Goal: Information Seeking & Learning: Find specific page/section

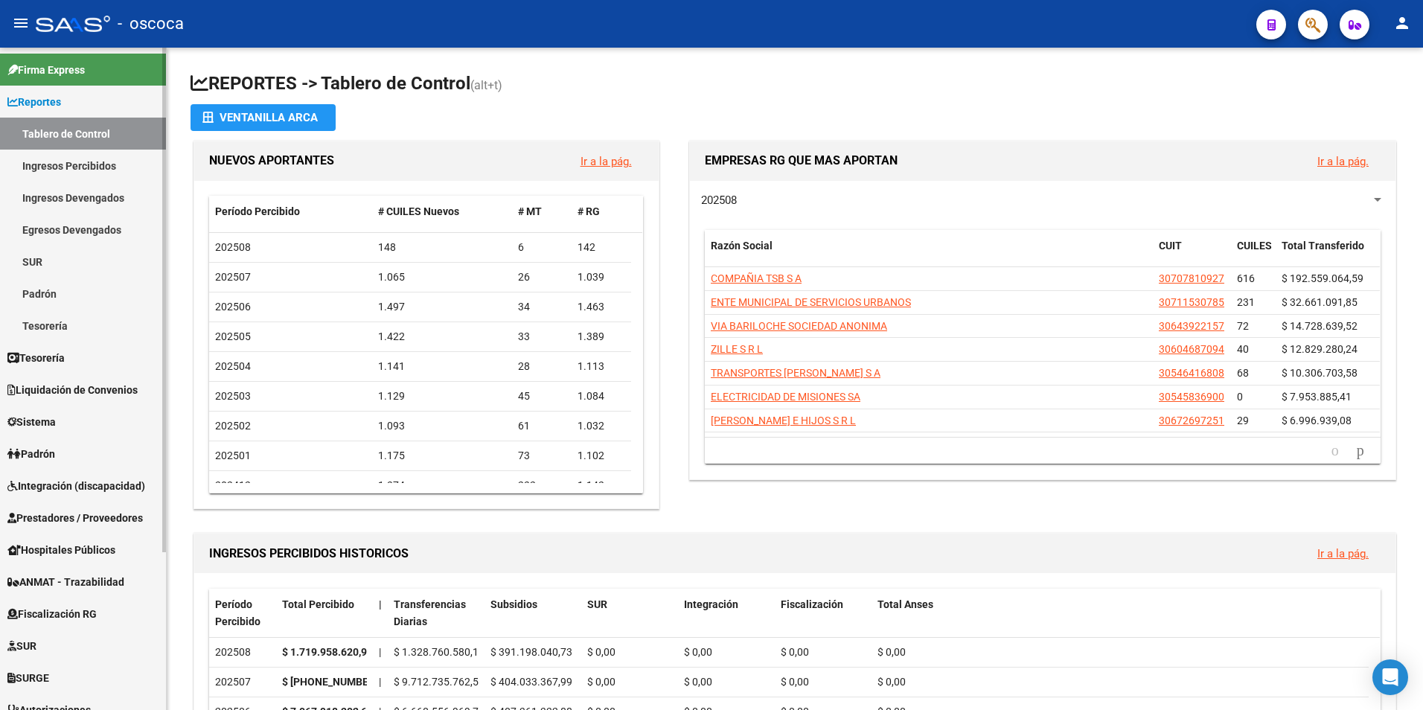
click at [52, 625] on link "Fiscalización RG" at bounding box center [83, 614] width 166 height 32
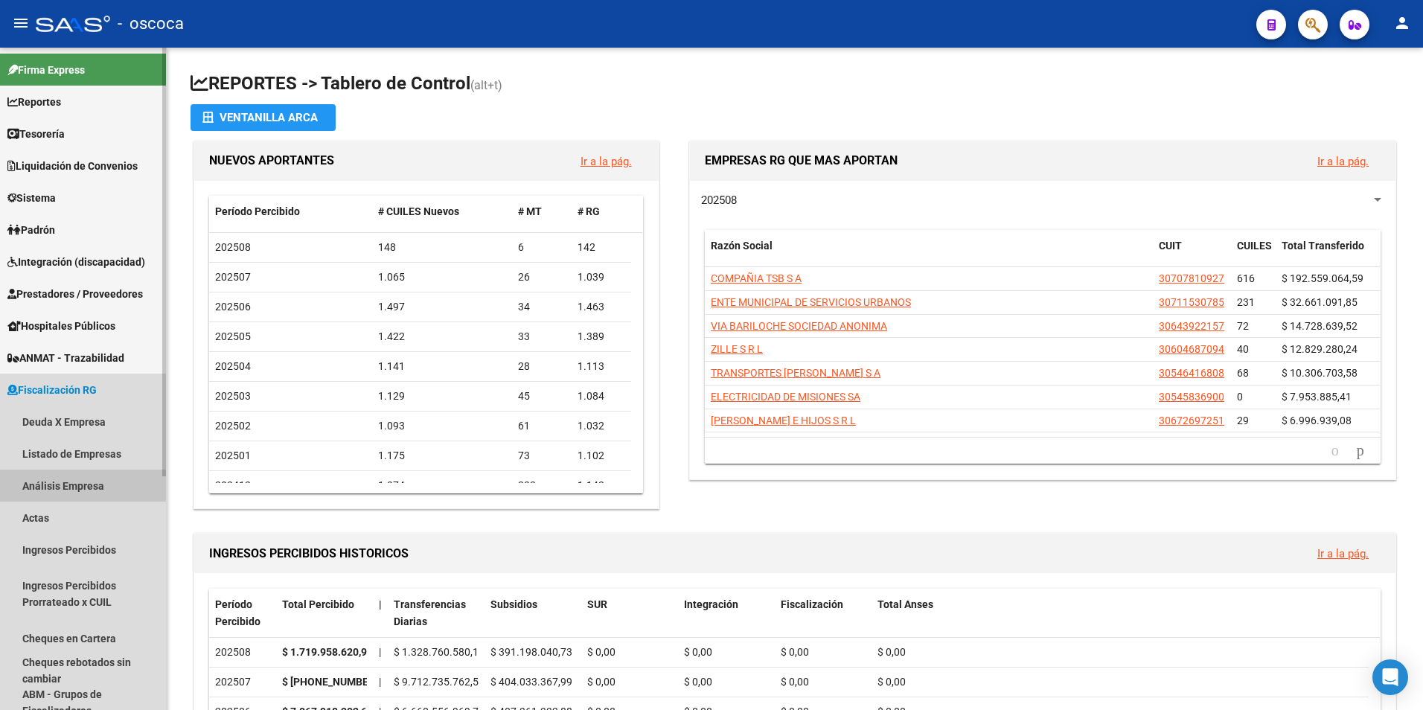
click at [33, 486] on link "Análisis Empresa" at bounding box center [83, 486] width 166 height 32
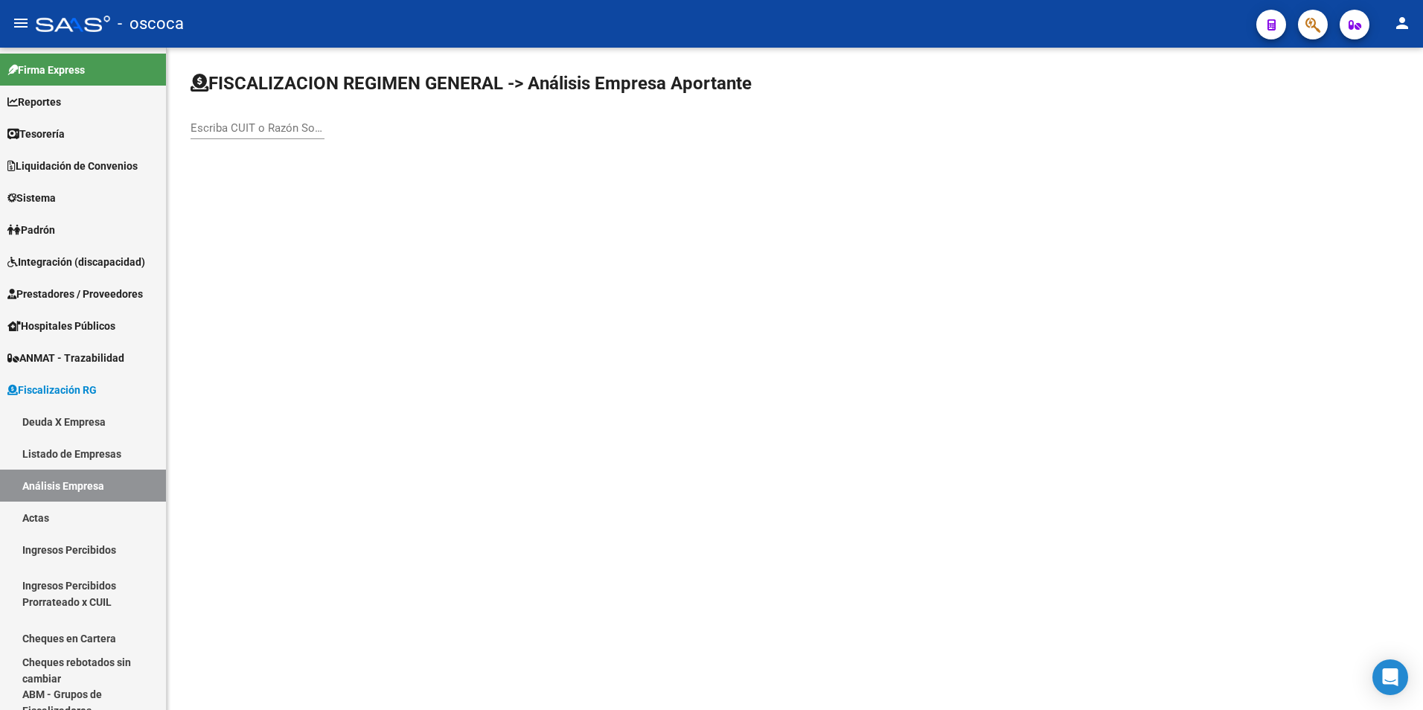
click at [247, 125] on input "Escriba CUIT o Razón Social para buscar" at bounding box center [257, 127] width 134 height 13
type input "13"
click at [63, 420] on link "Deuda X Empresa" at bounding box center [83, 422] width 166 height 32
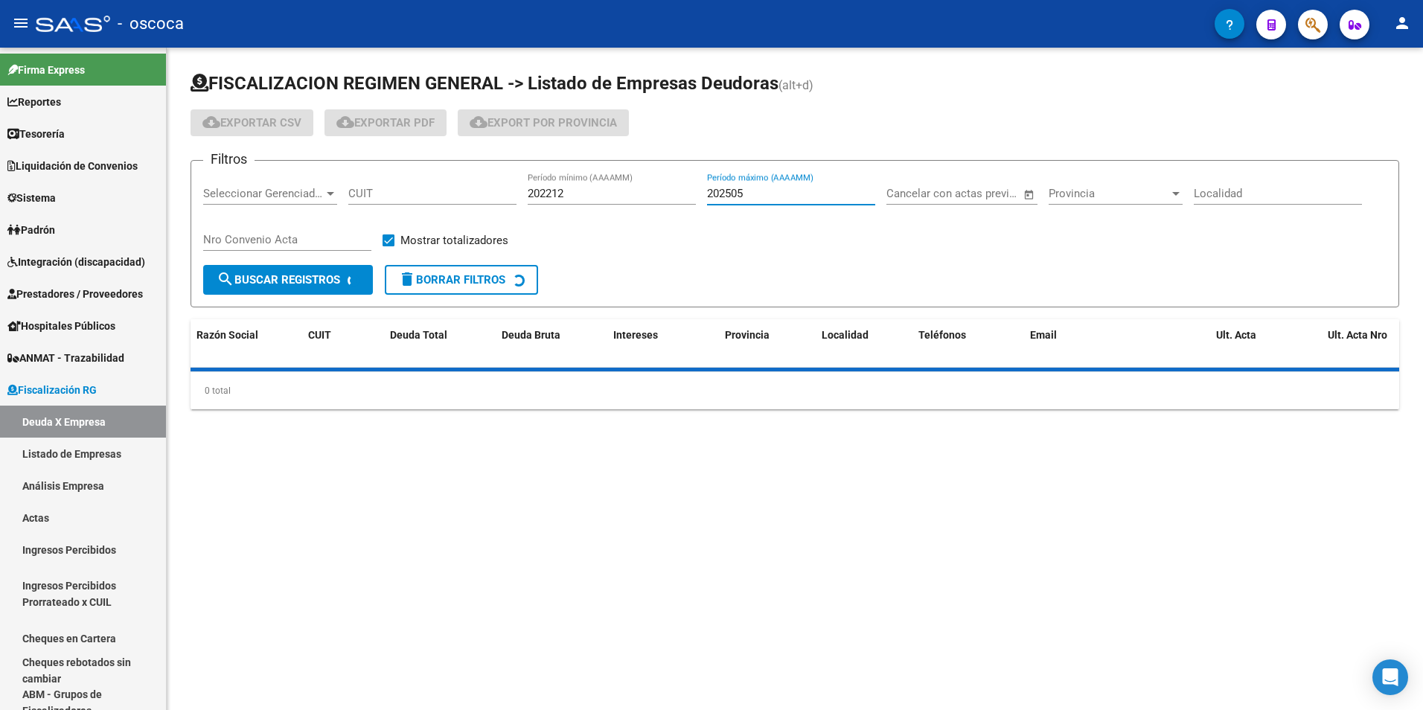
click at [798, 192] on input "202505" at bounding box center [791, 193] width 168 height 13
type input "202507"
click at [1113, 196] on span "Provincia" at bounding box center [1108, 193] width 121 height 13
click at [1077, 263] on span "Salta" at bounding box center [1134, 264] width 173 height 33
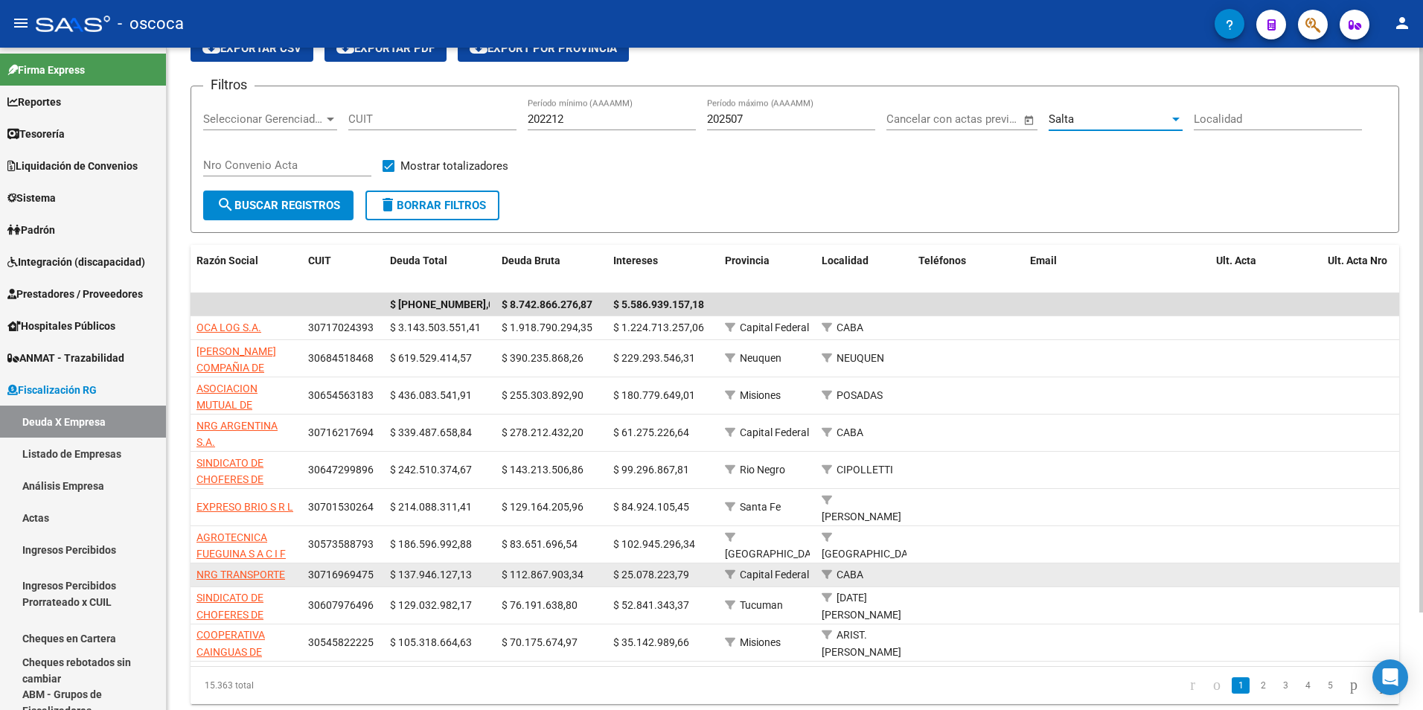
scroll to position [114, 0]
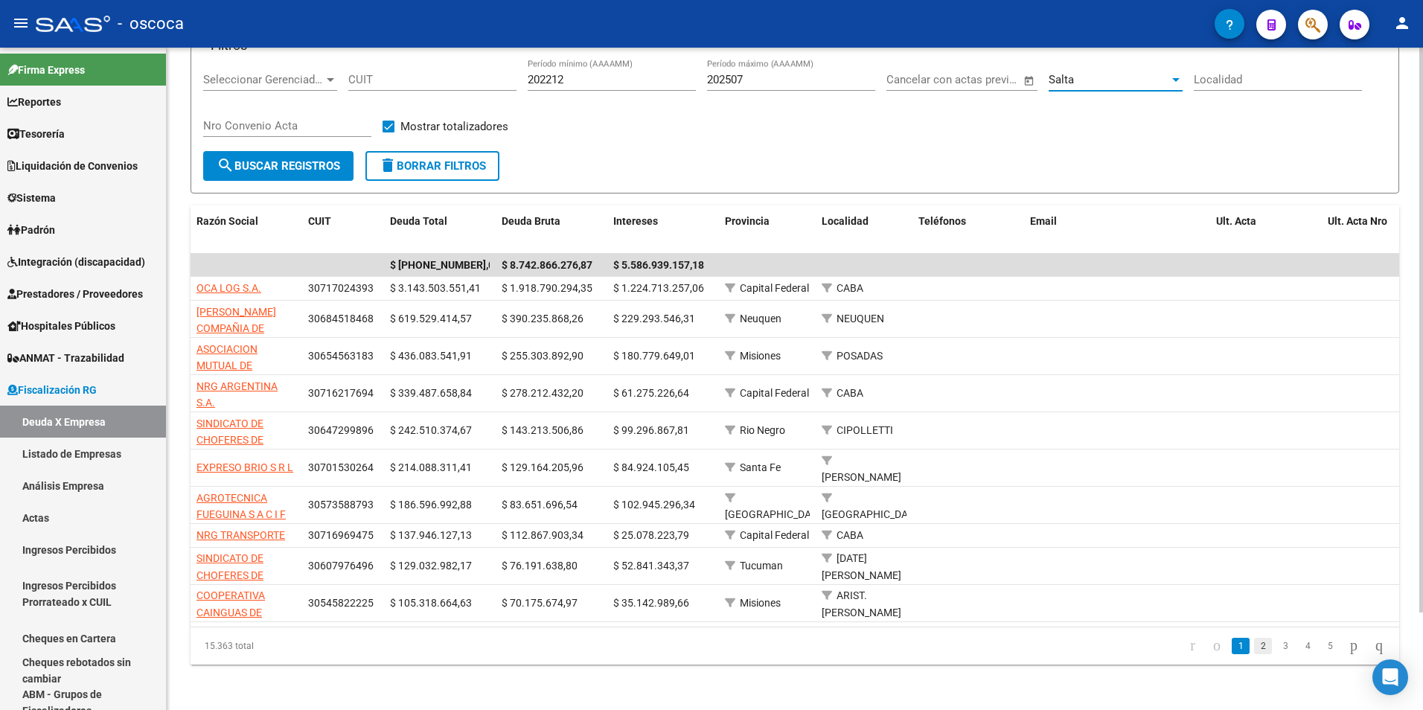
click at [1255, 647] on link "2" at bounding box center [1263, 646] width 18 height 16
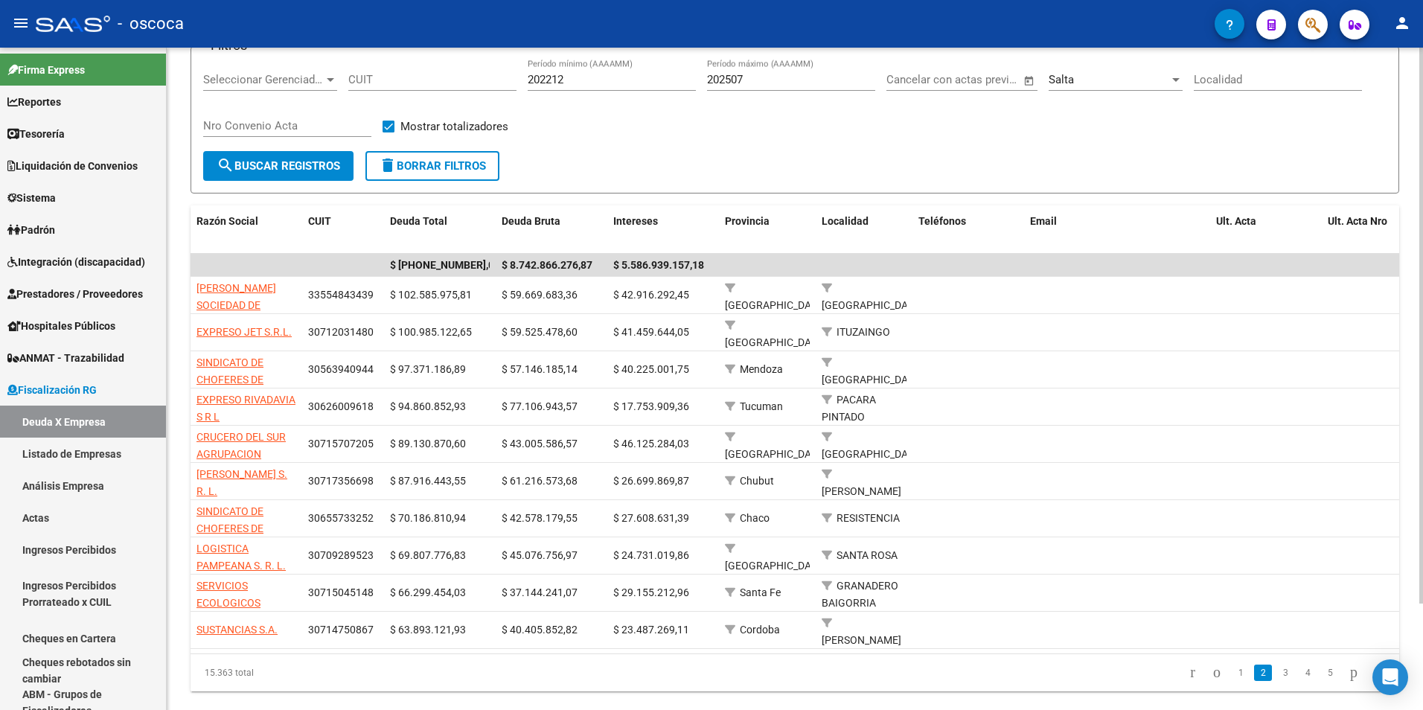
click at [1254, 660] on li "2" at bounding box center [1263, 672] width 22 height 25
click at [1276, 664] on link "3" at bounding box center [1285, 672] width 18 height 16
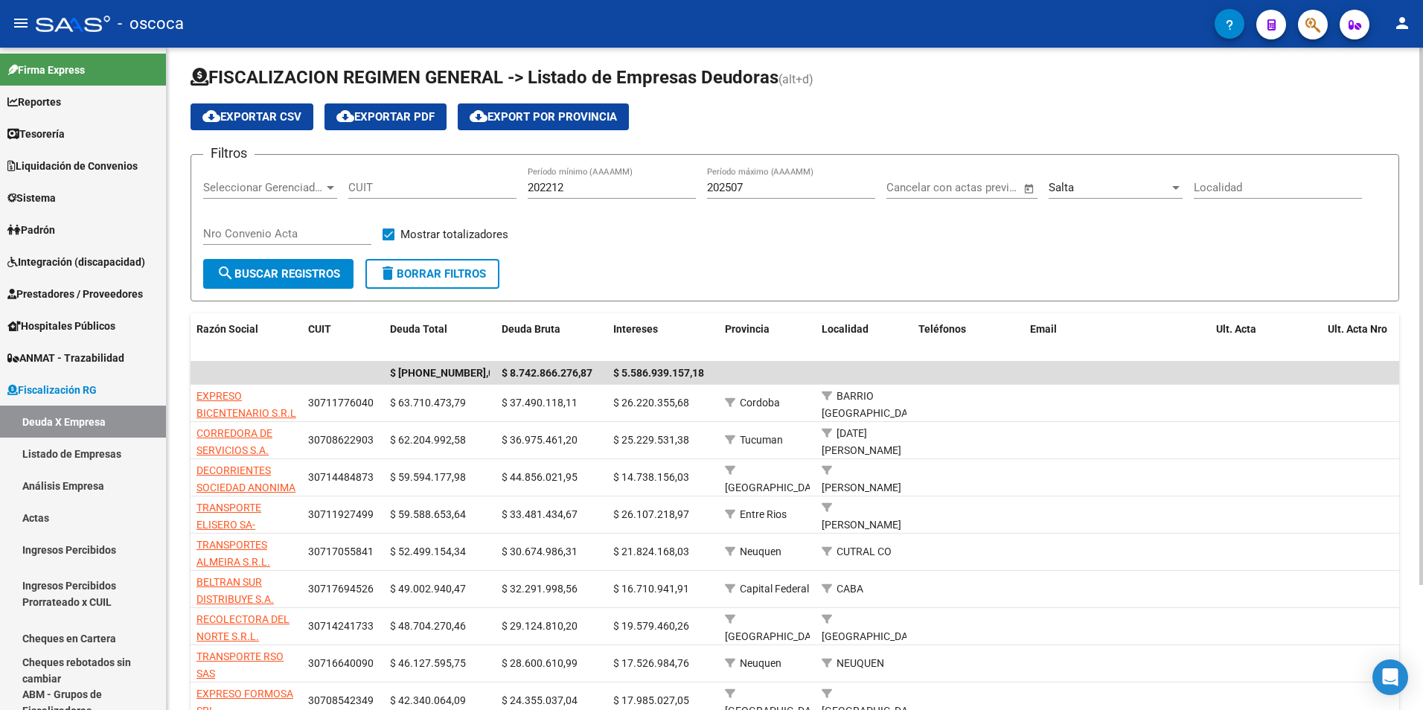
scroll to position [0, 0]
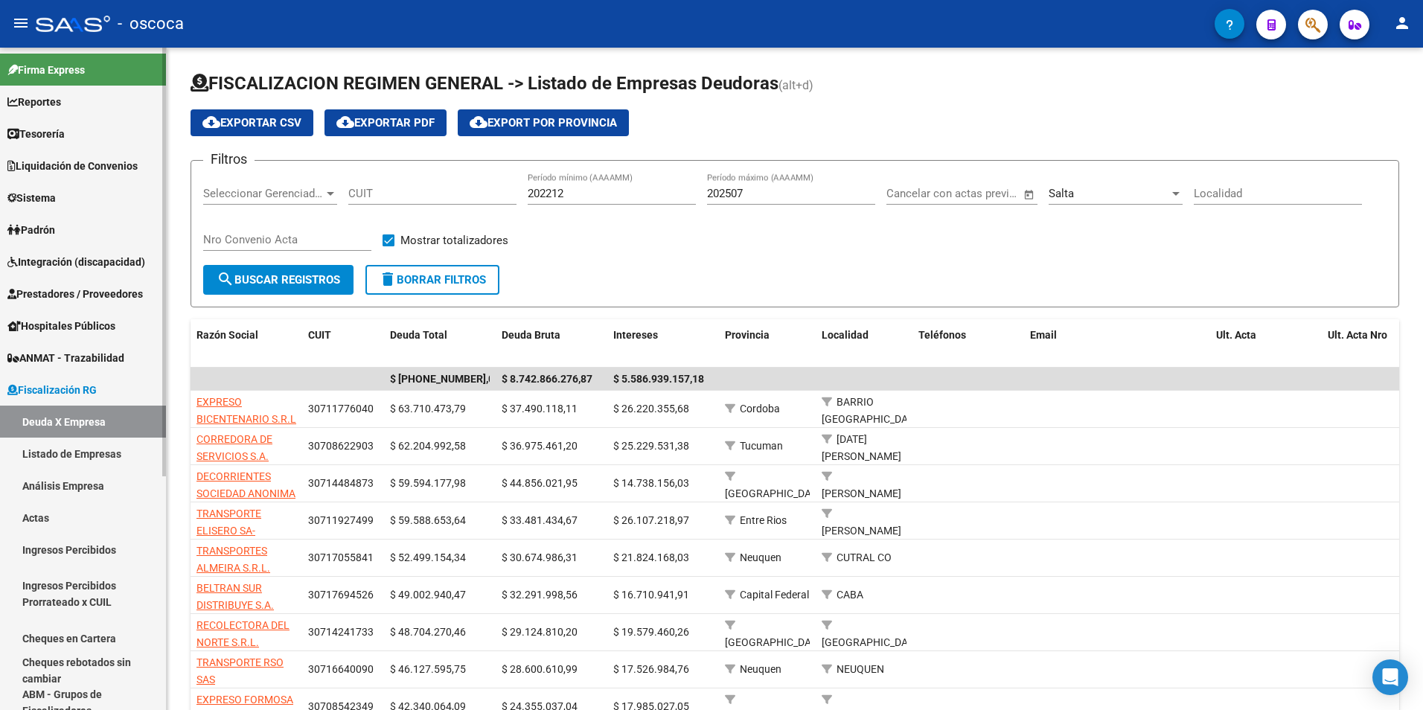
click at [63, 457] on link "Listado de Empresas" at bounding box center [83, 454] width 166 height 32
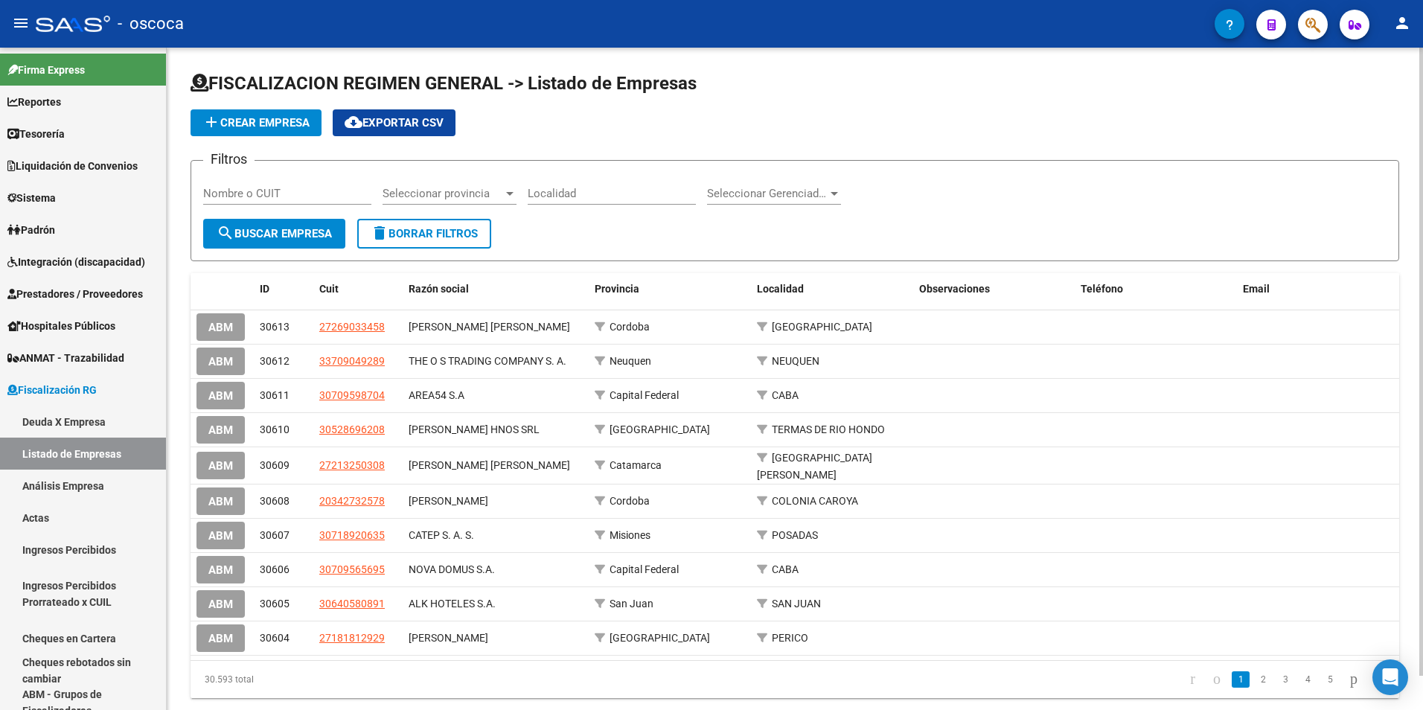
click at [501, 193] on span "Seleccionar provincia" at bounding box center [442, 193] width 121 height 13
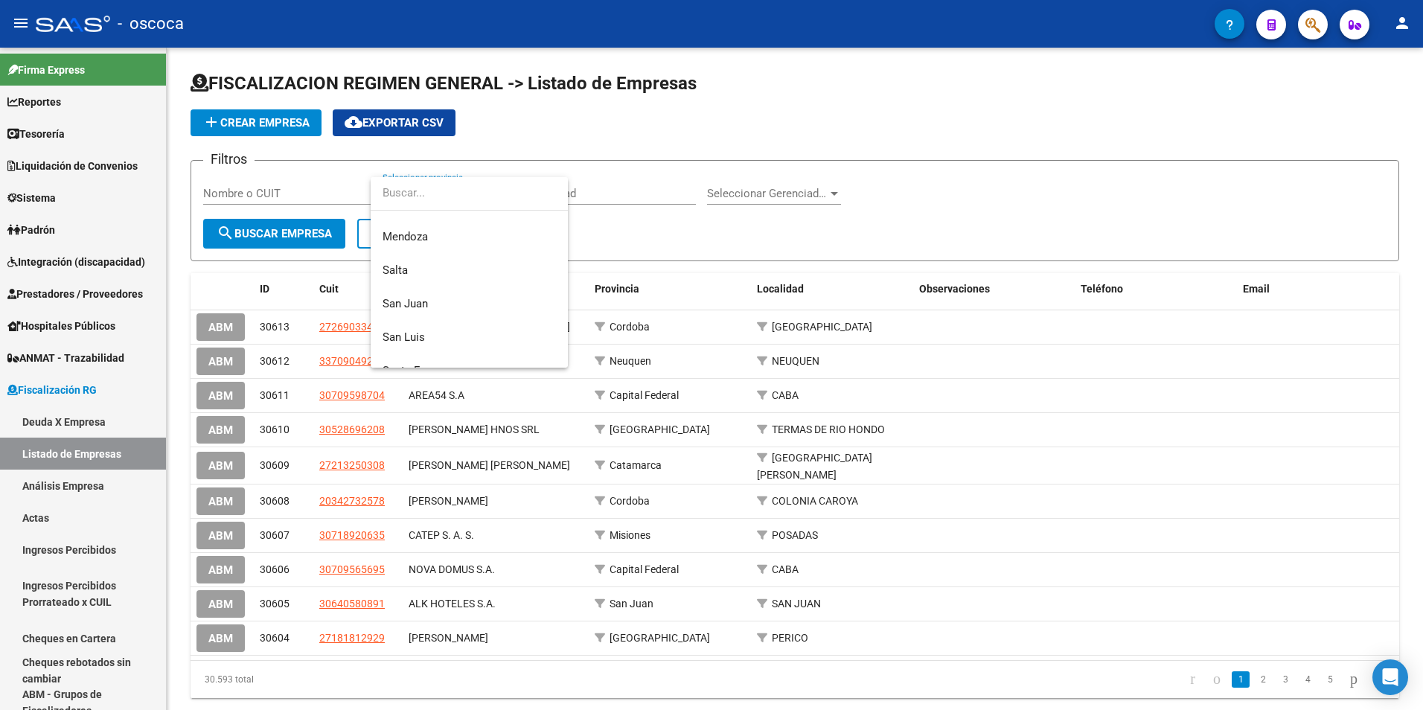
scroll to position [298, 0]
click at [407, 271] on span "Salta" at bounding box center [468, 264] width 173 height 33
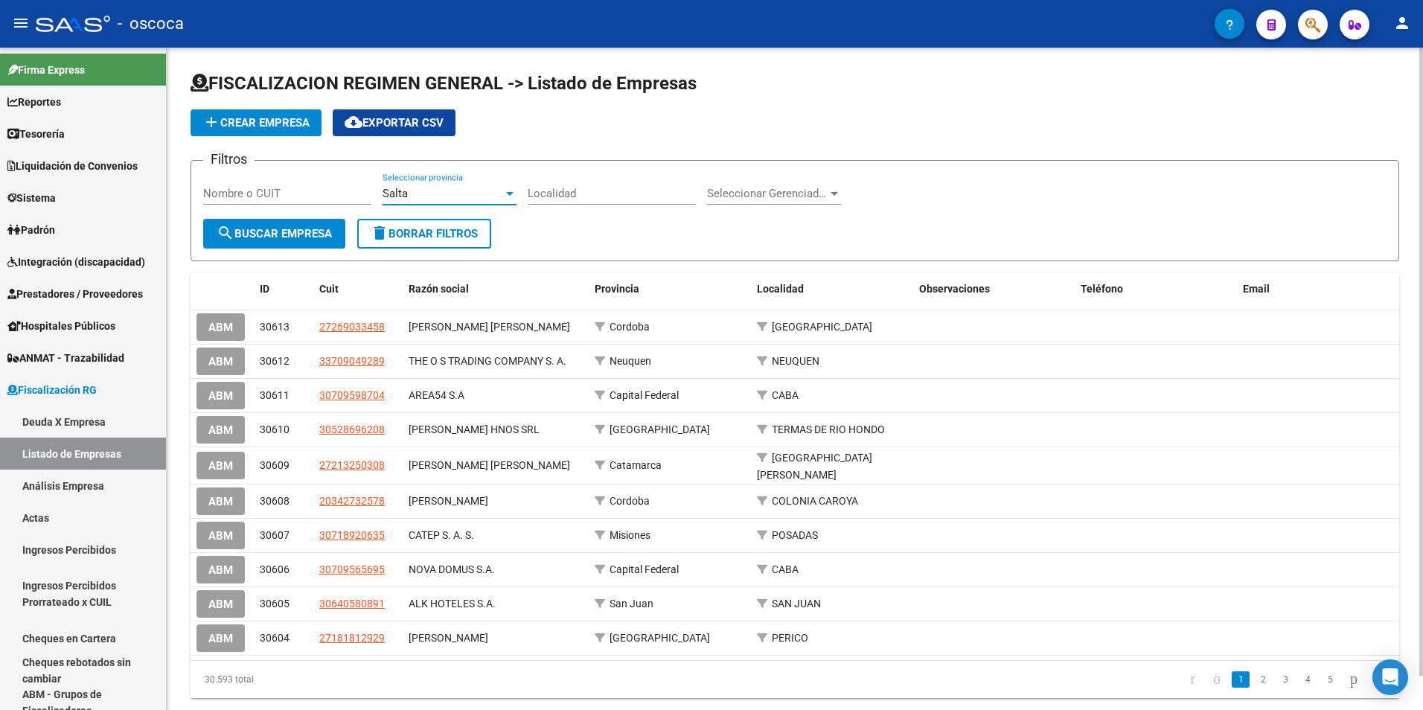
click at [243, 228] on span "search Buscar Empresa" at bounding box center [274, 233] width 115 height 13
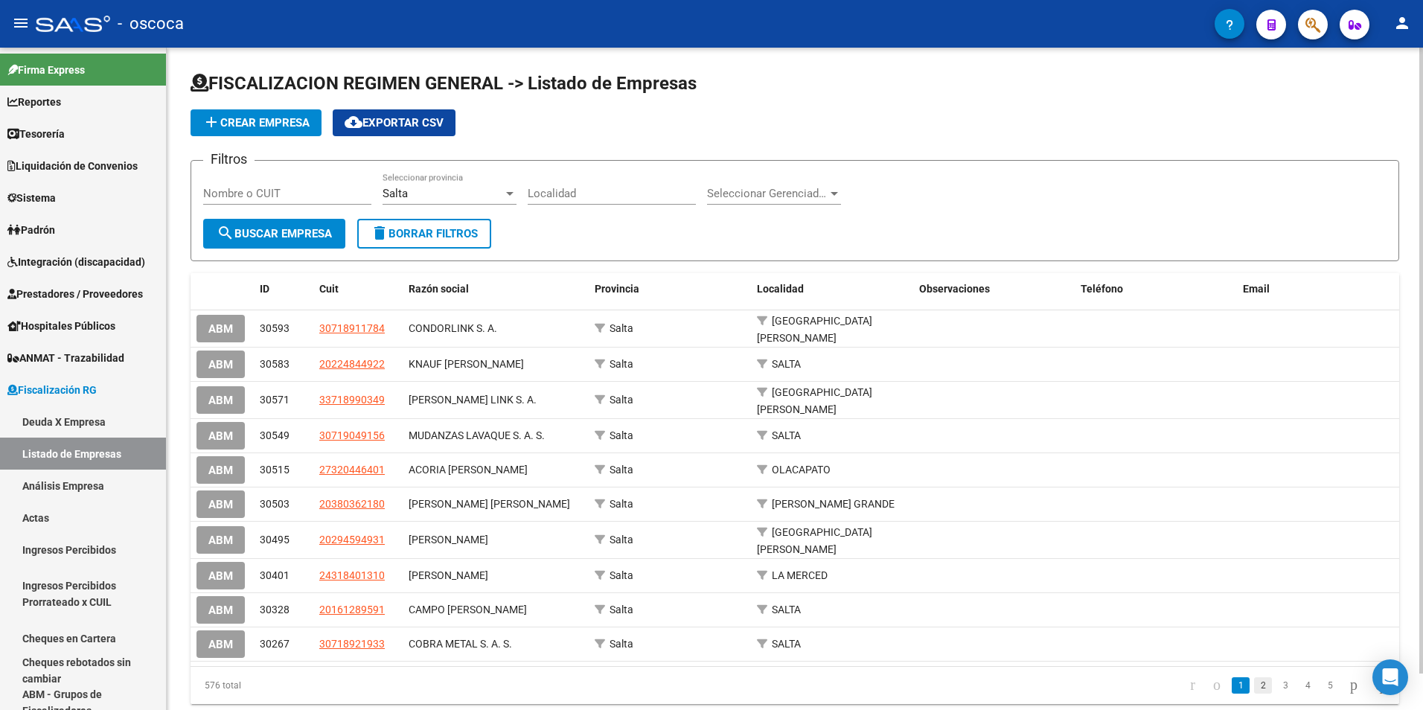
click at [1254, 682] on link "2" at bounding box center [1263, 685] width 18 height 16
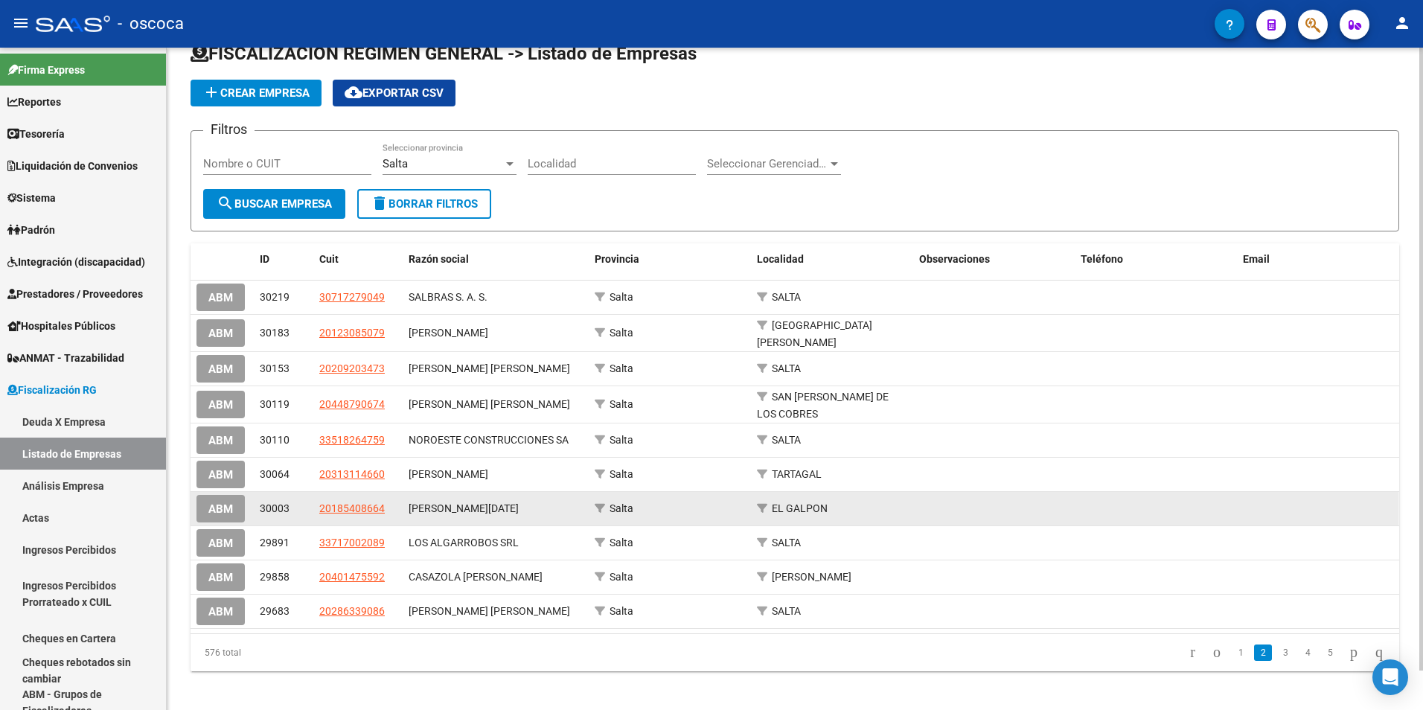
scroll to position [42, 0]
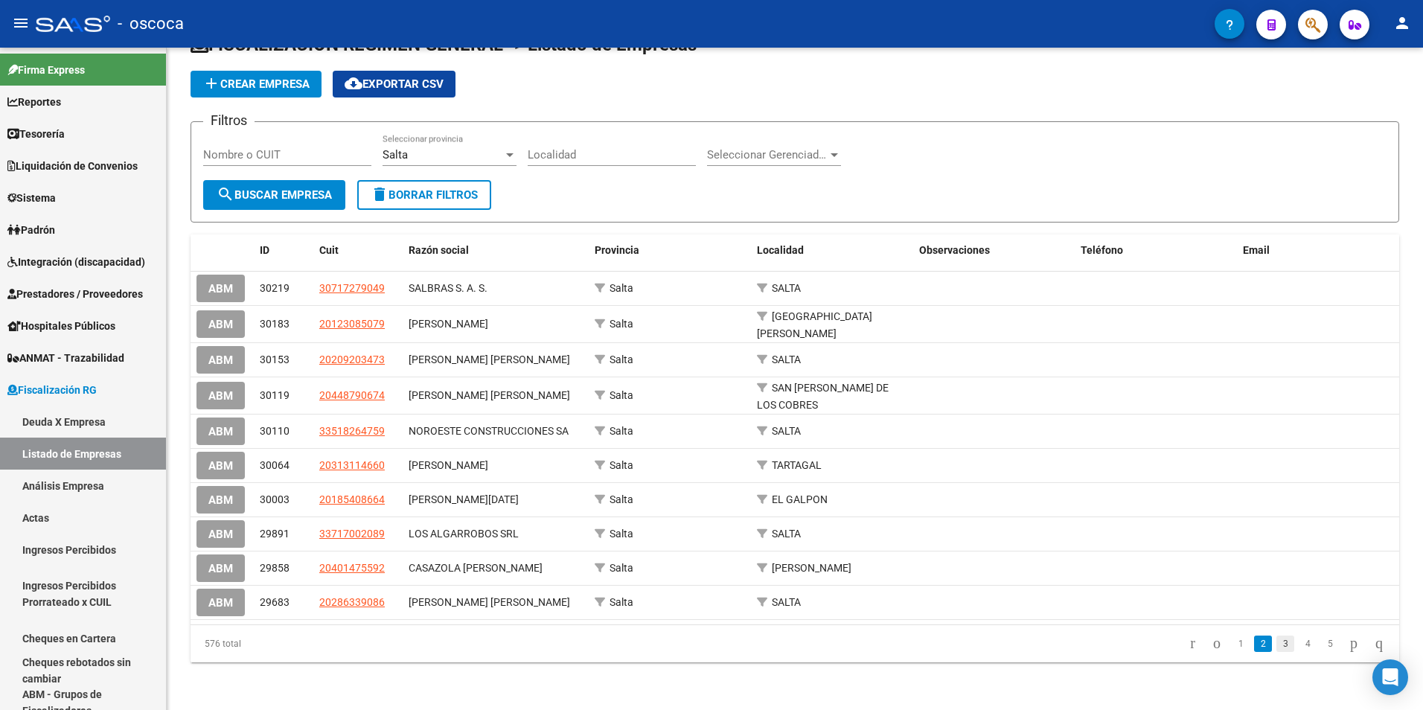
click at [1276, 645] on link "3" at bounding box center [1285, 643] width 18 height 16
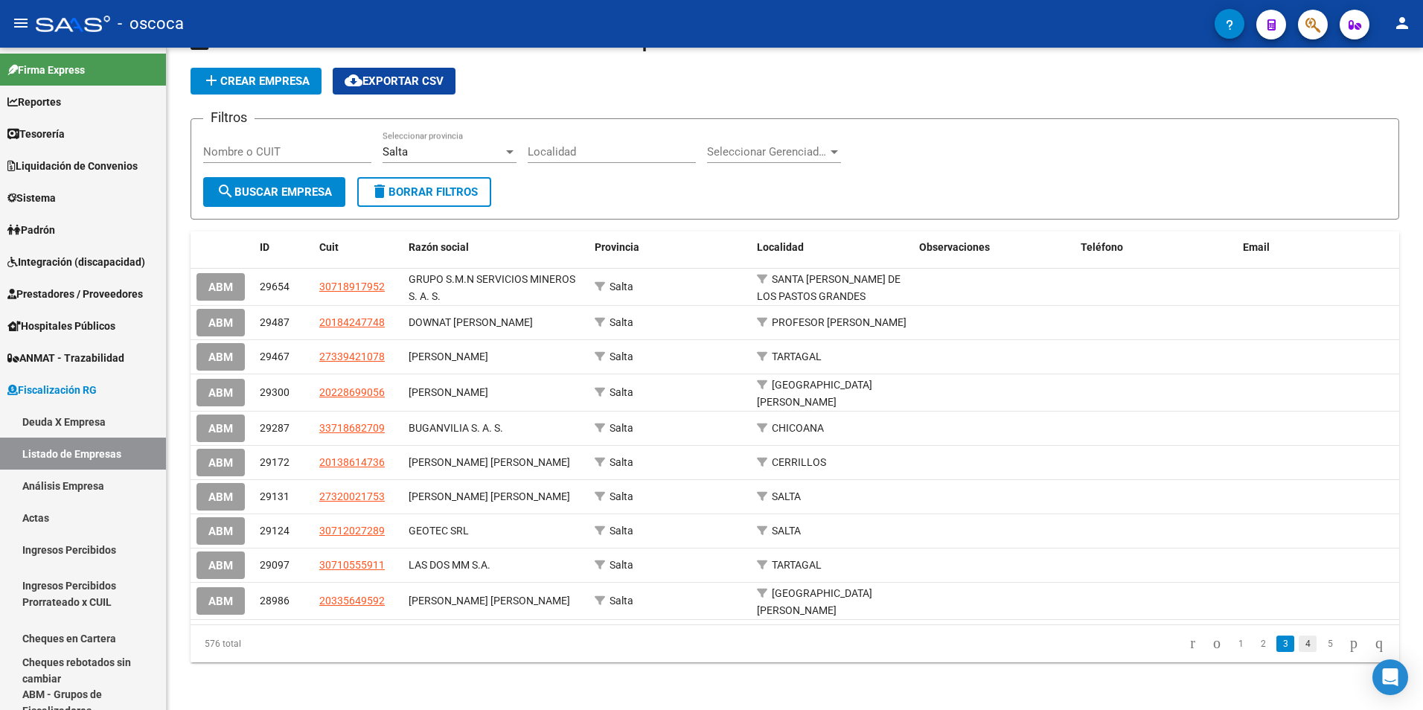
click at [1298, 652] on link "4" at bounding box center [1307, 643] width 18 height 16
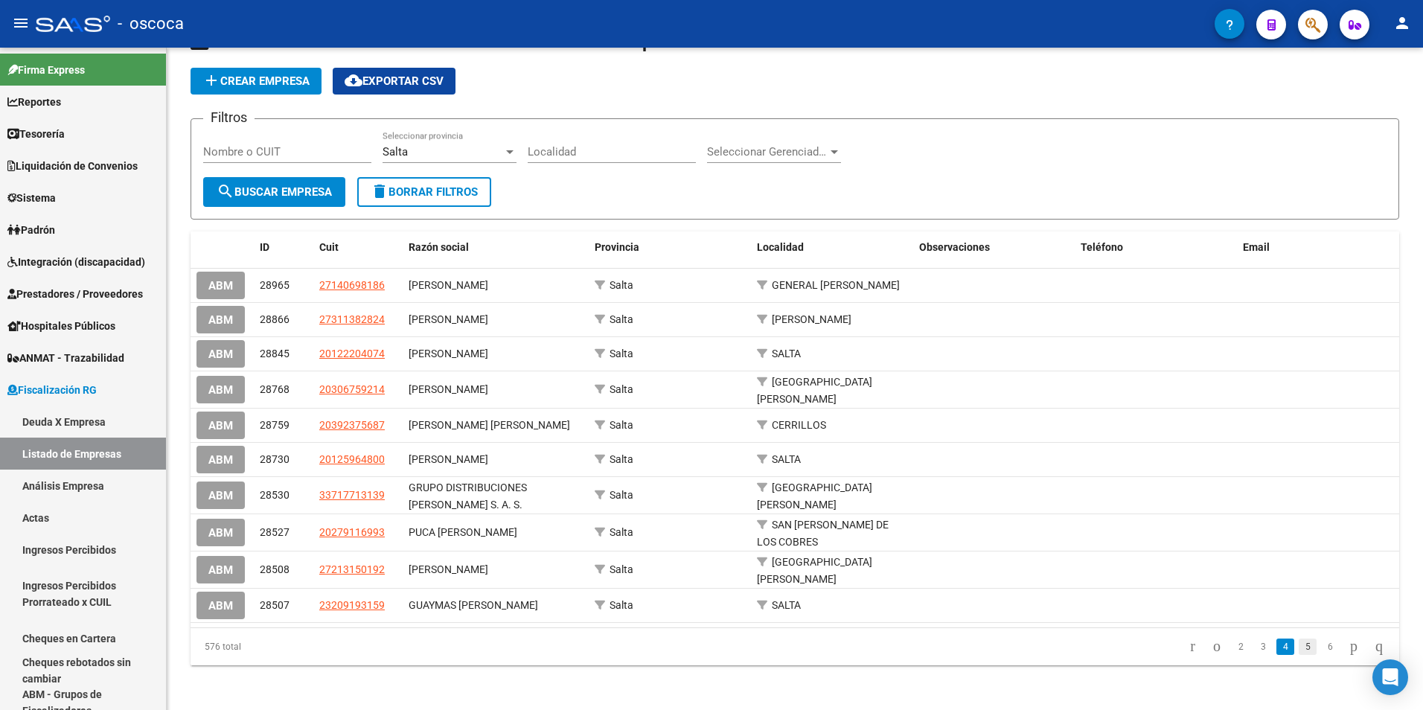
click at [1298, 655] on link "5" at bounding box center [1307, 646] width 18 height 16
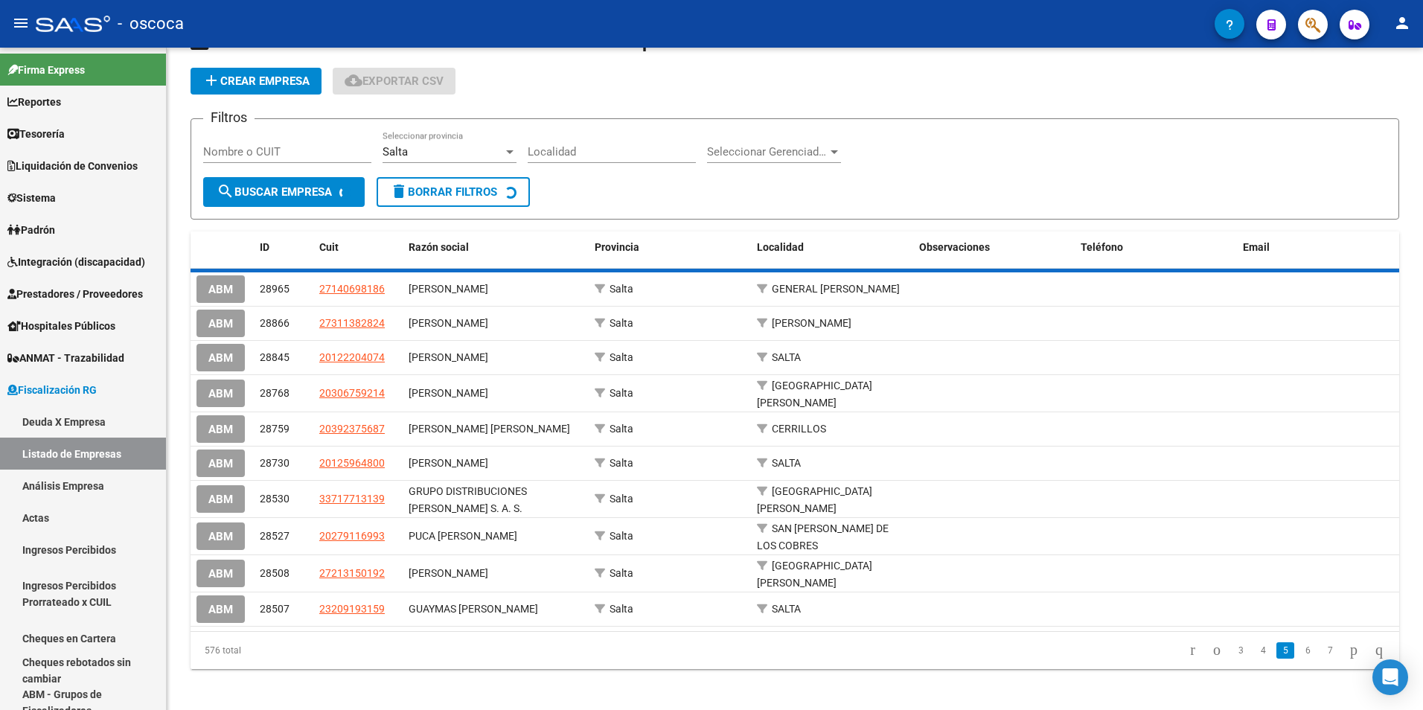
scroll to position [39, 0]
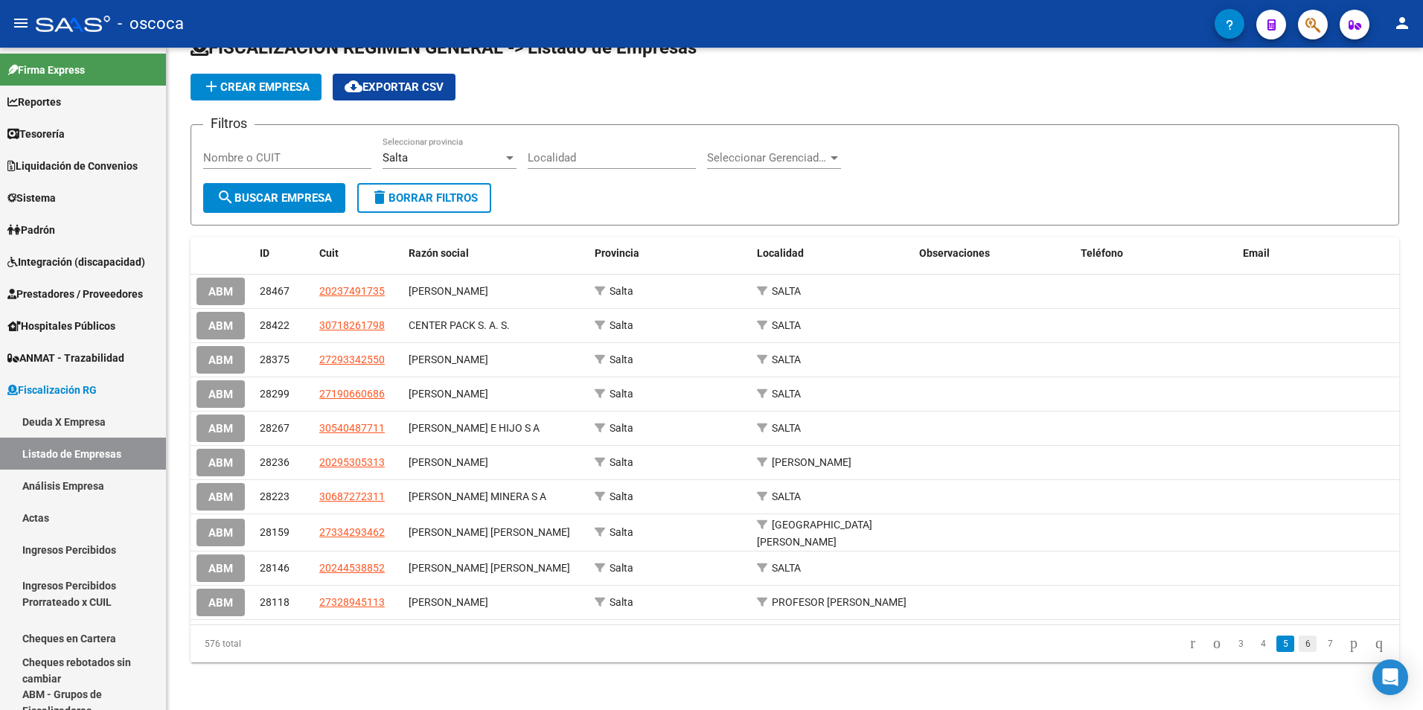
click at [1298, 642] on link "6" at bounding box center [1307, 643] width 18 height 16
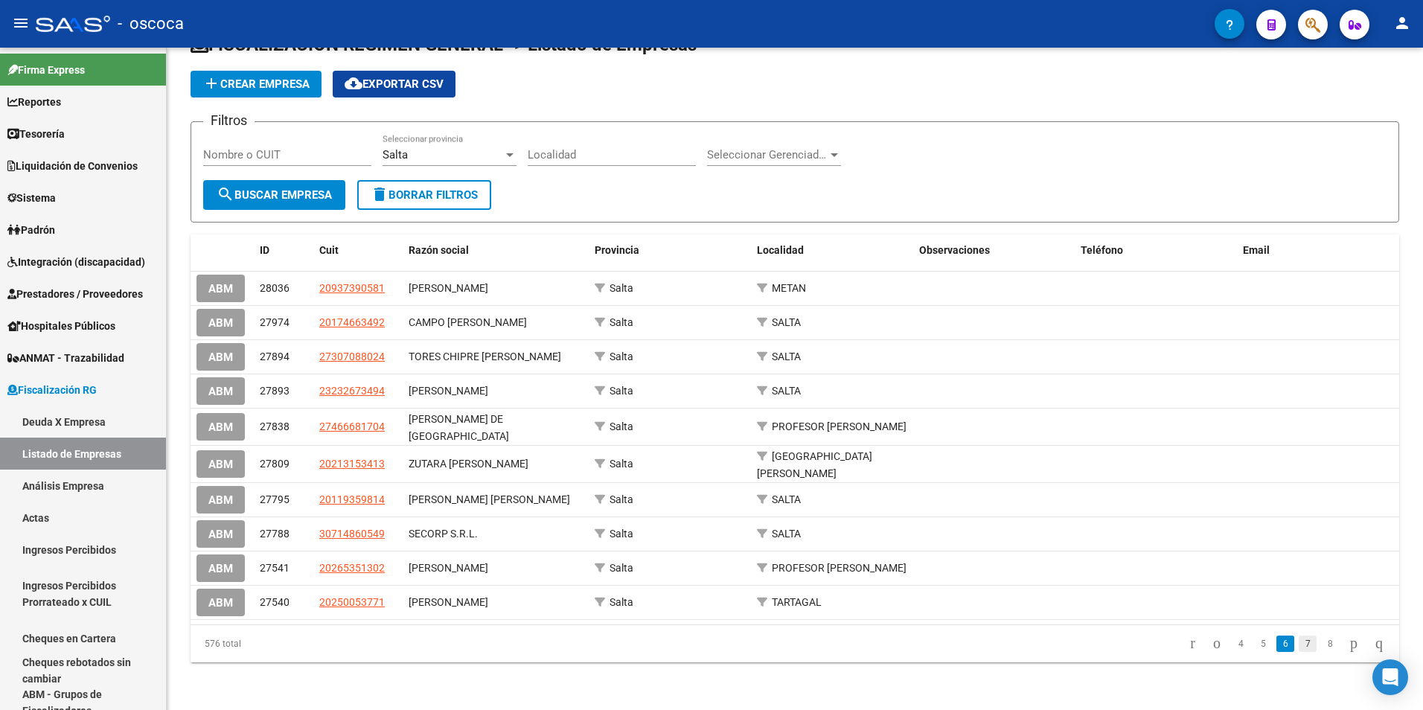
click at [1298, 648] on link "7" at bounding box center [1307, 643] width 18 height 16
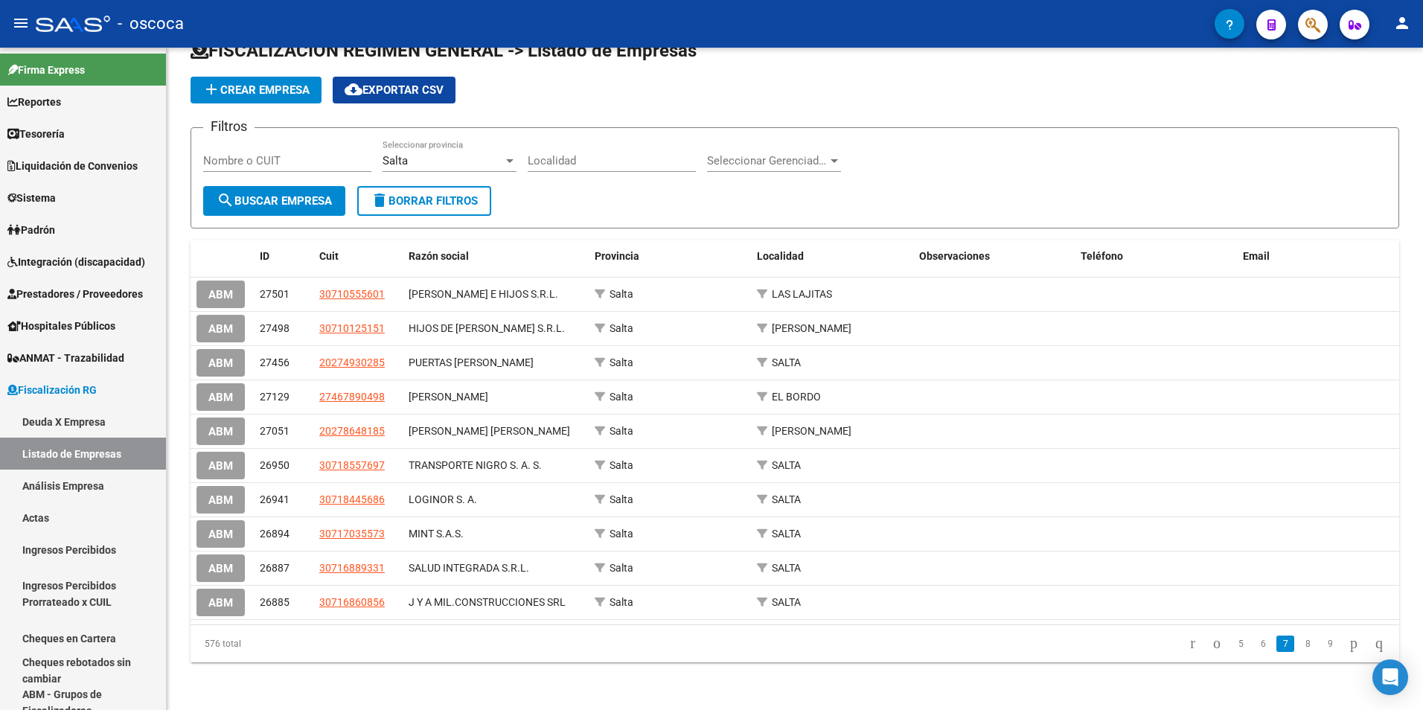
scroll to position [36, 0]
click at [1298, 642] on link "8" at bounding box center [1307, 643] width 18 height 16
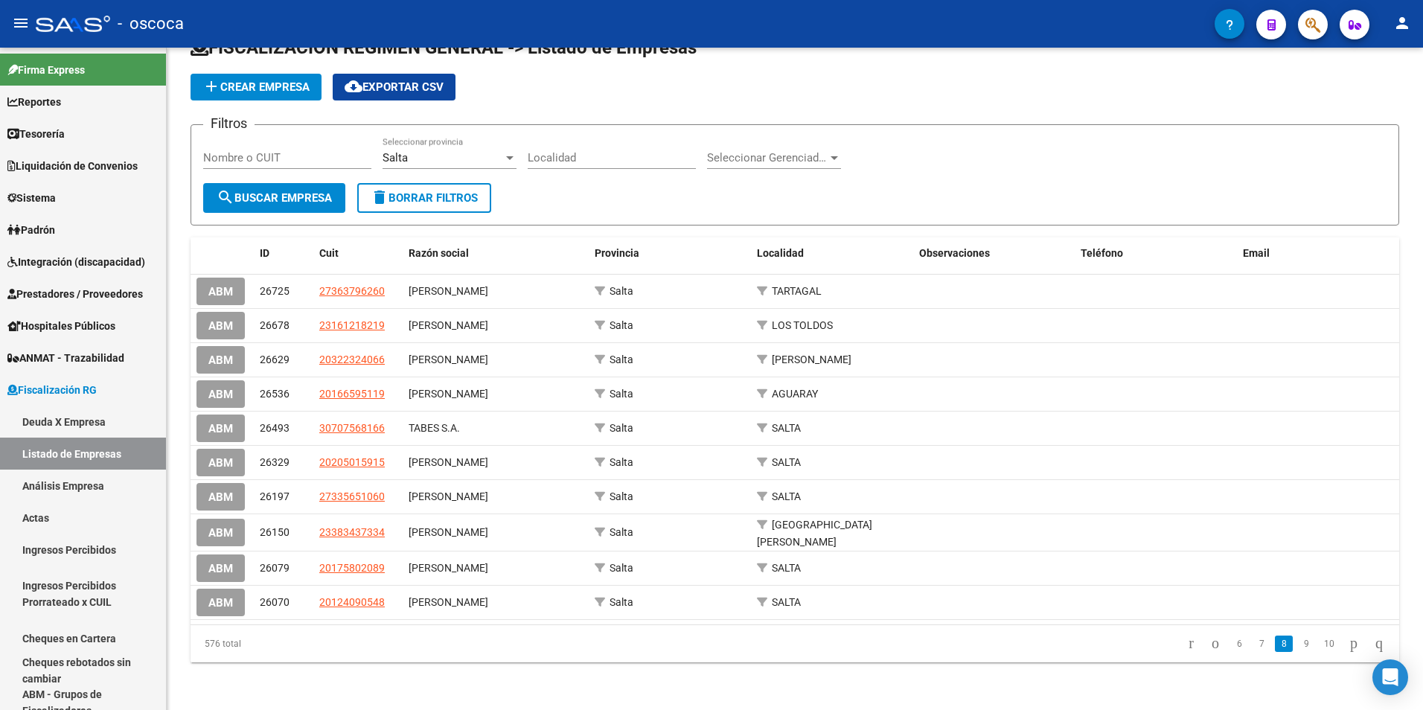
click at [1298, 642] on link "9" at bounding box center [1306, 643] width 18 height 16
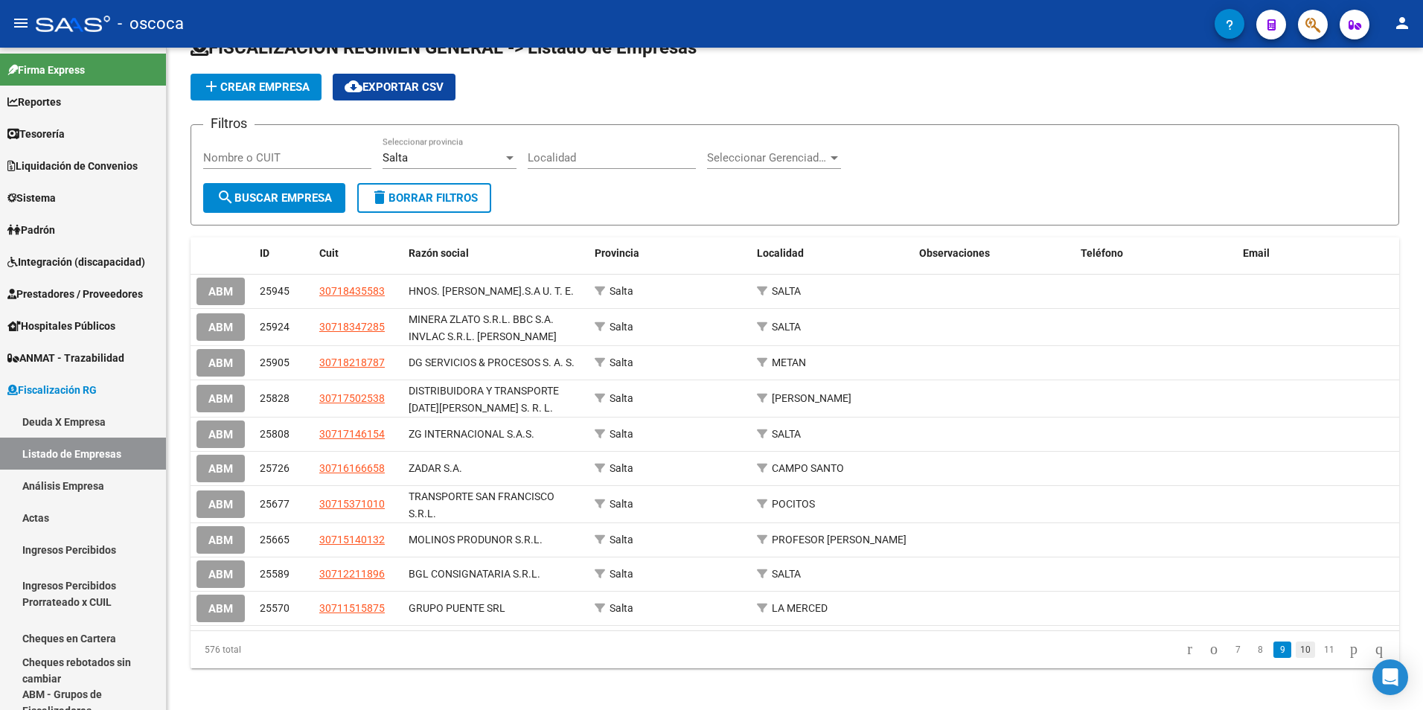
click at [1296, 656] on link "10" at bounding box center [1305, 649] width 19 height 16
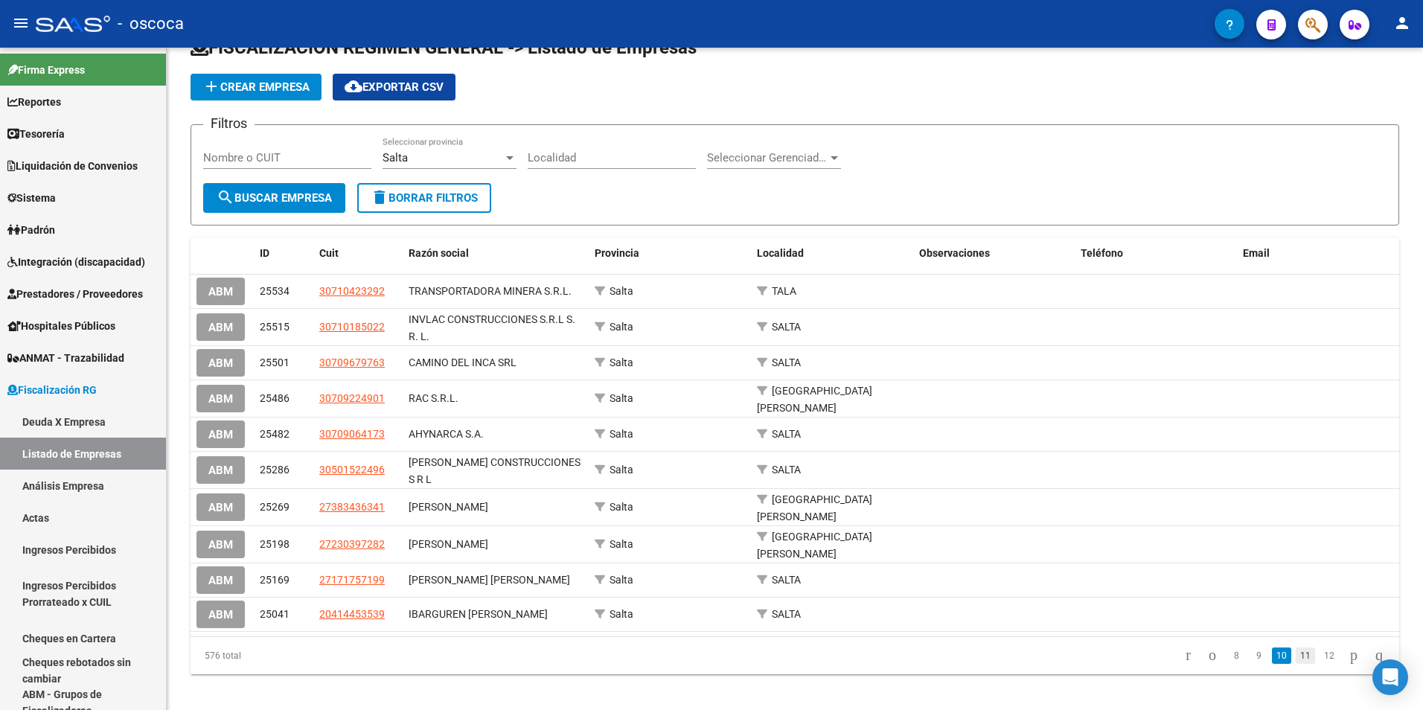
click at [1296, 651] on link "11" at bounding box center [1305, 655] width 19 height 16
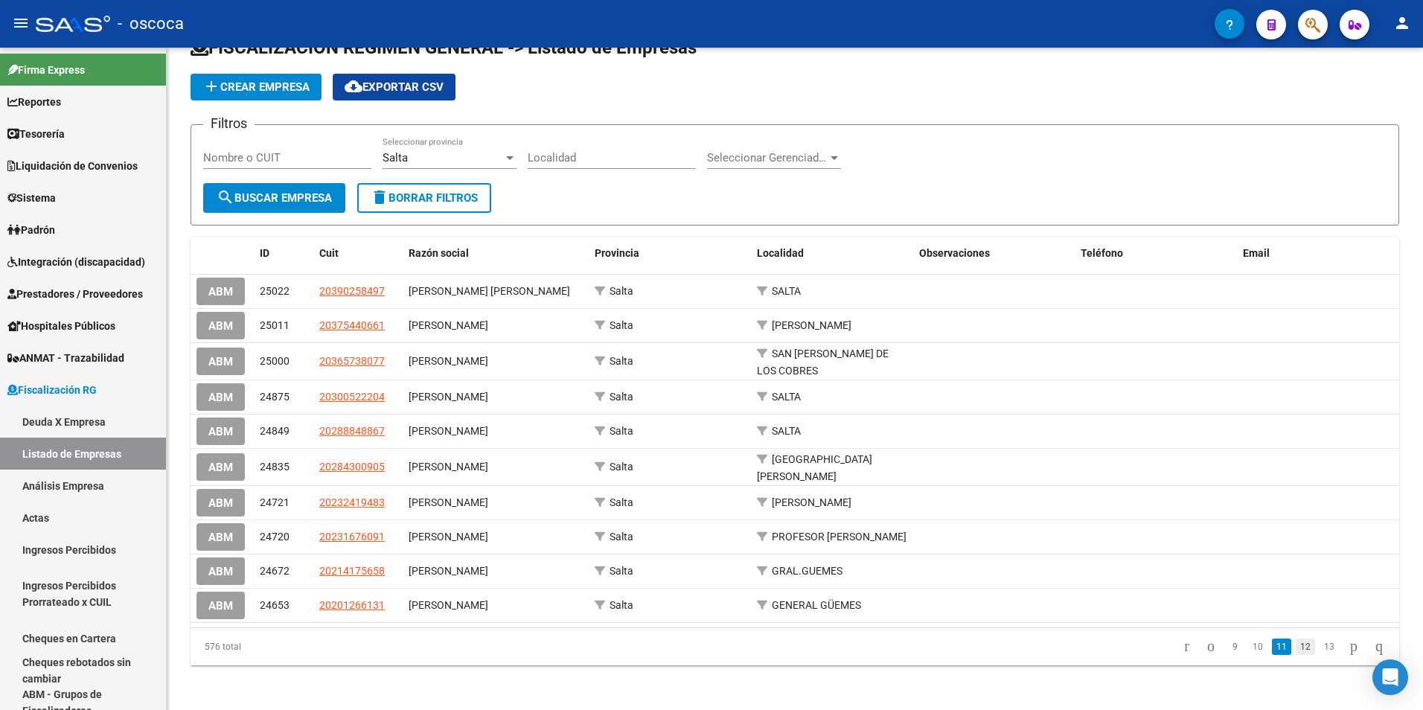
click at [1296, 651] on link "12" at bounding box center [1305, 646] width 19 height 16
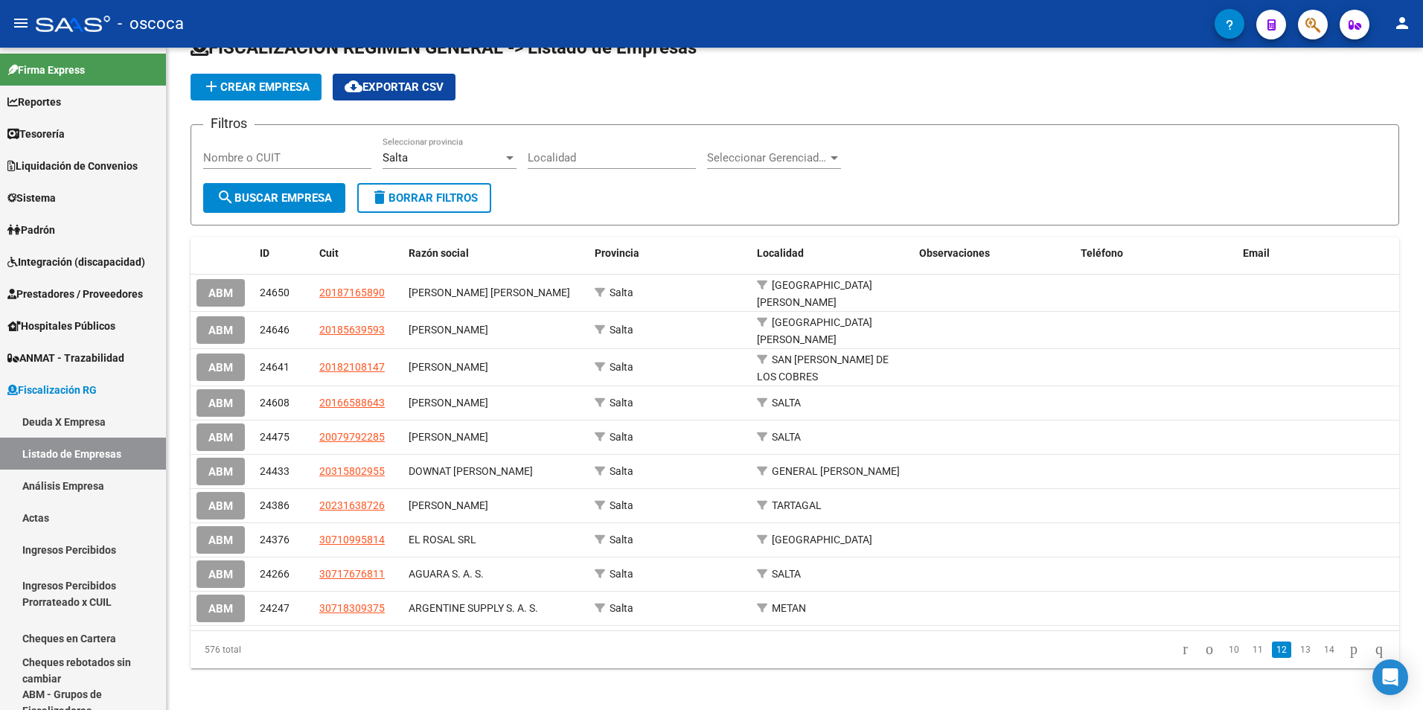
click at [1296, 651] on link "13" at bounding box center [1305, 649] width 19 height 16
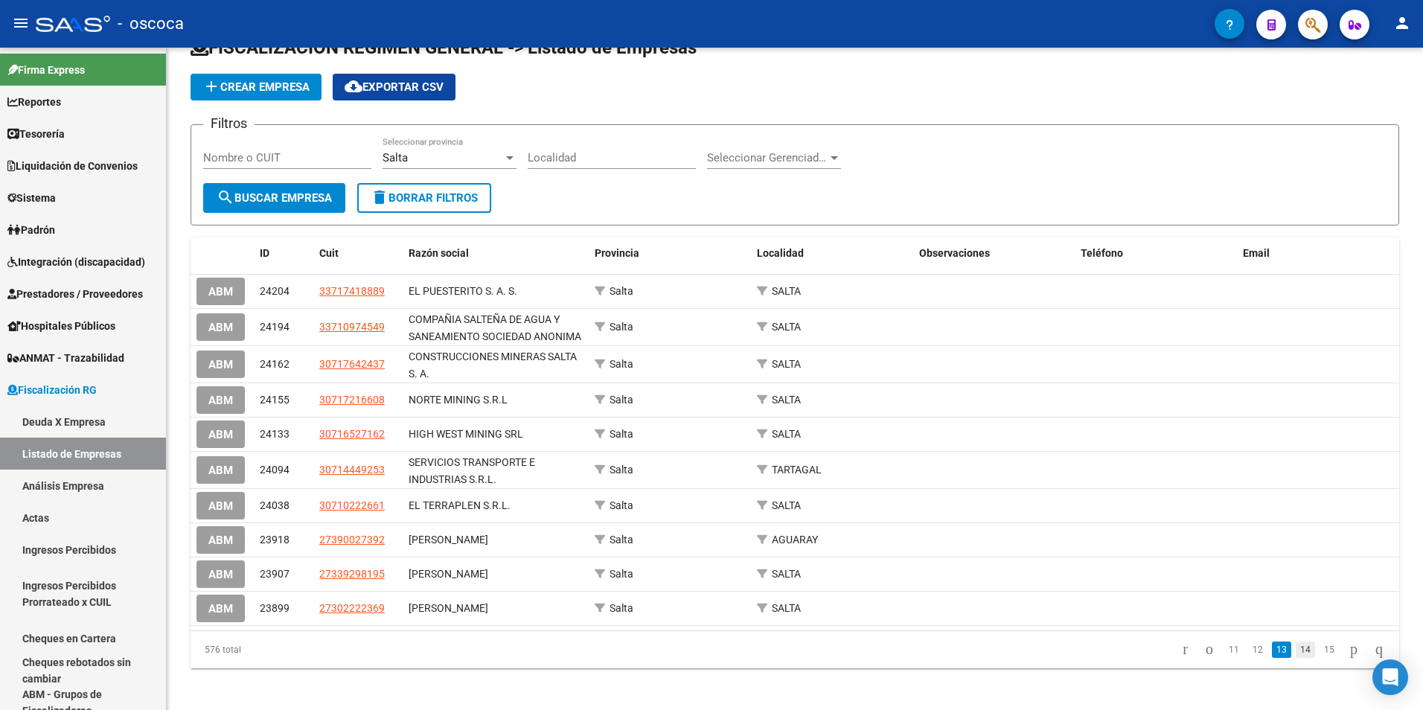
click at [1296, 651] on link "14" at bounding box center [1305, 649] width 19 height 16
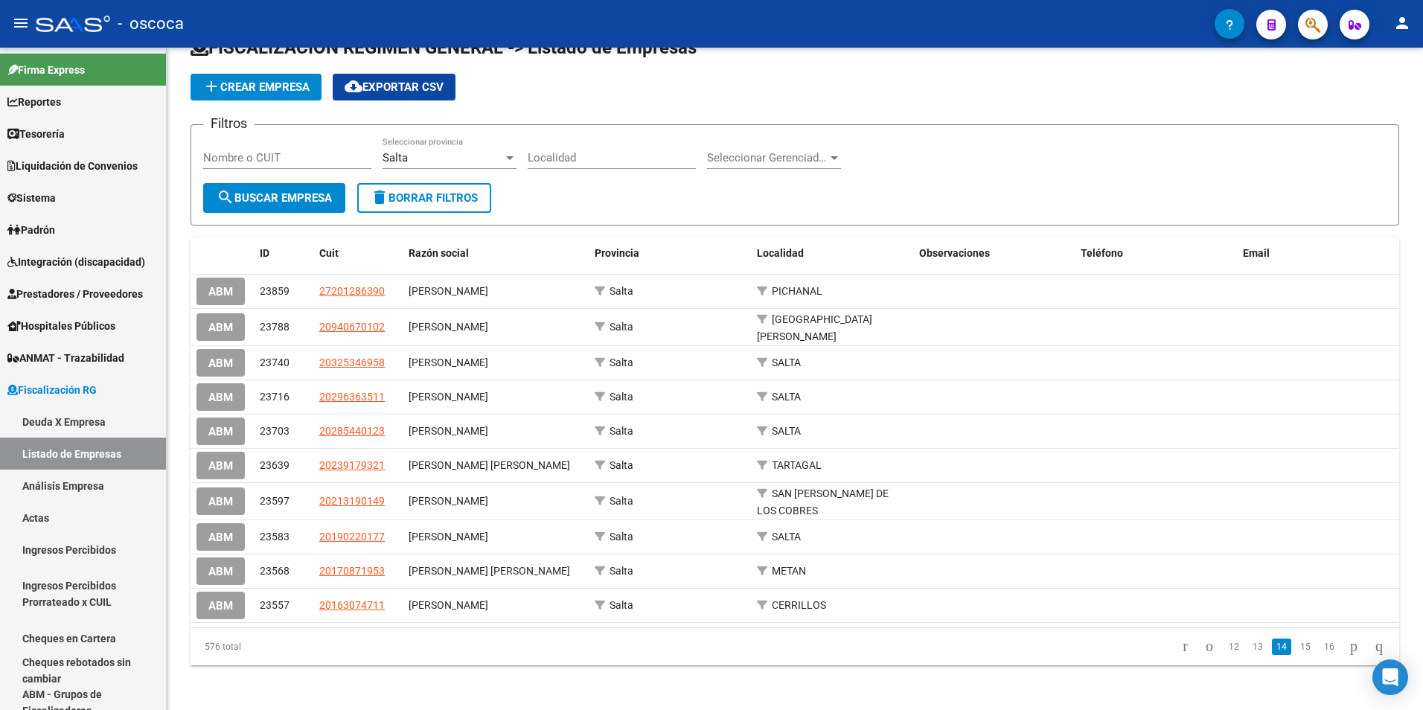
click at [1296, 651] on link "15" at bounding box center [1305, 646] width 19 height 16
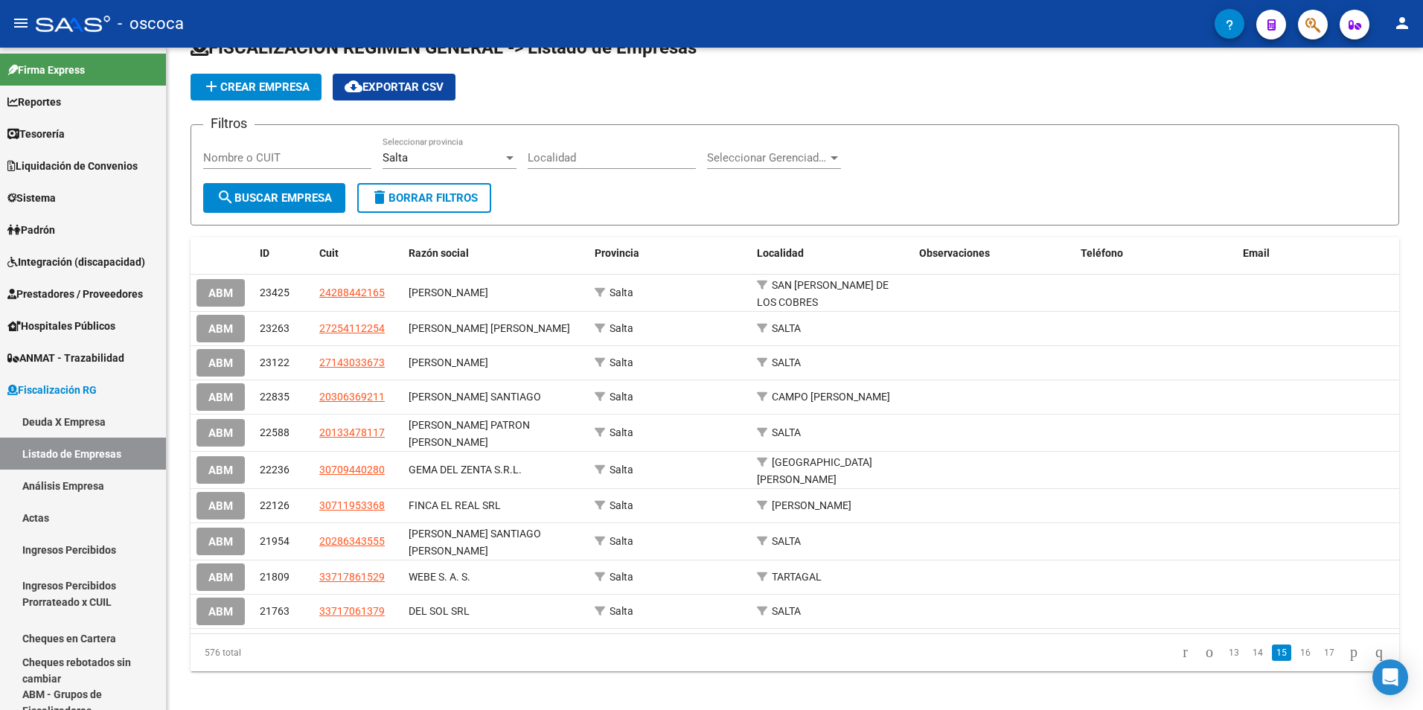
click at [1296, 651] on link "16" at bounding box center [1305, 652] width 19 height 16
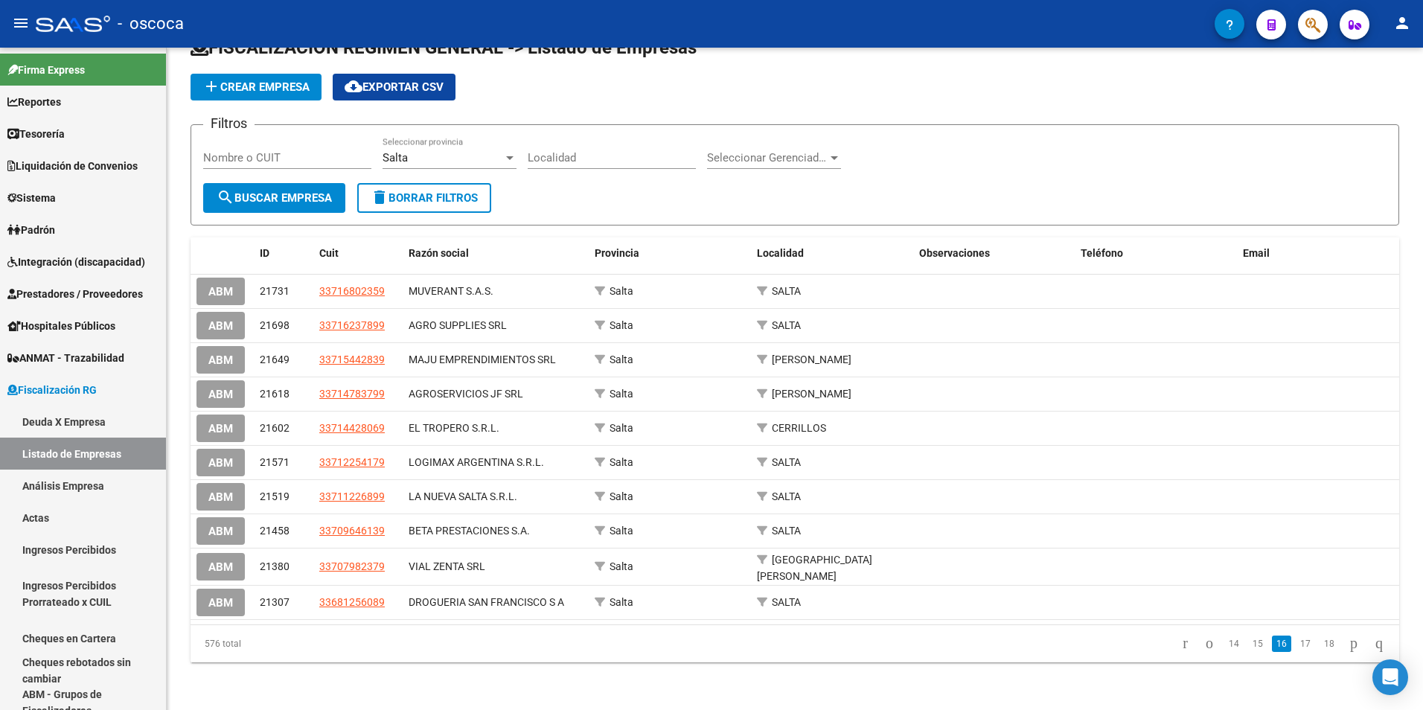
click at [1296, 651] on link "17" at bounding box center [1305, 643] width 19 height 16
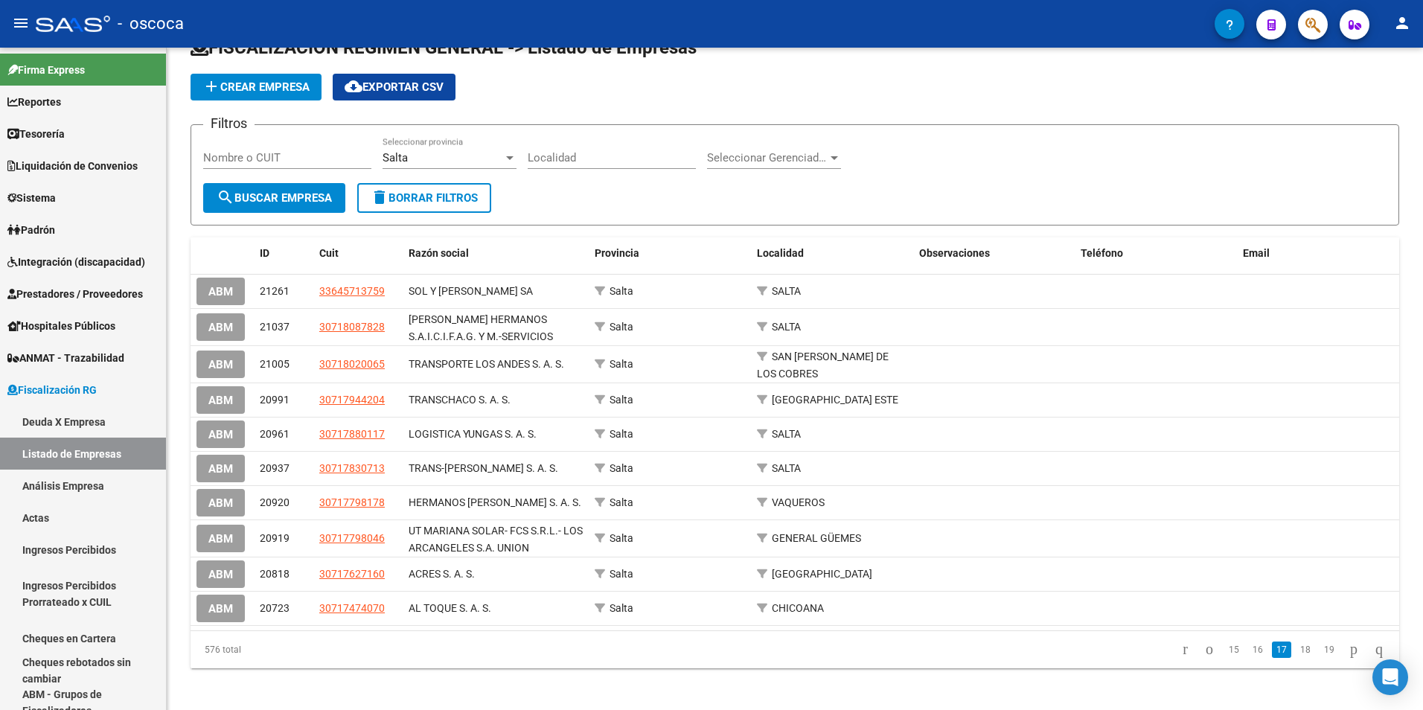
click at [1296, 651] on link "18" at bounding box center [1305, 649] width 19 height 16
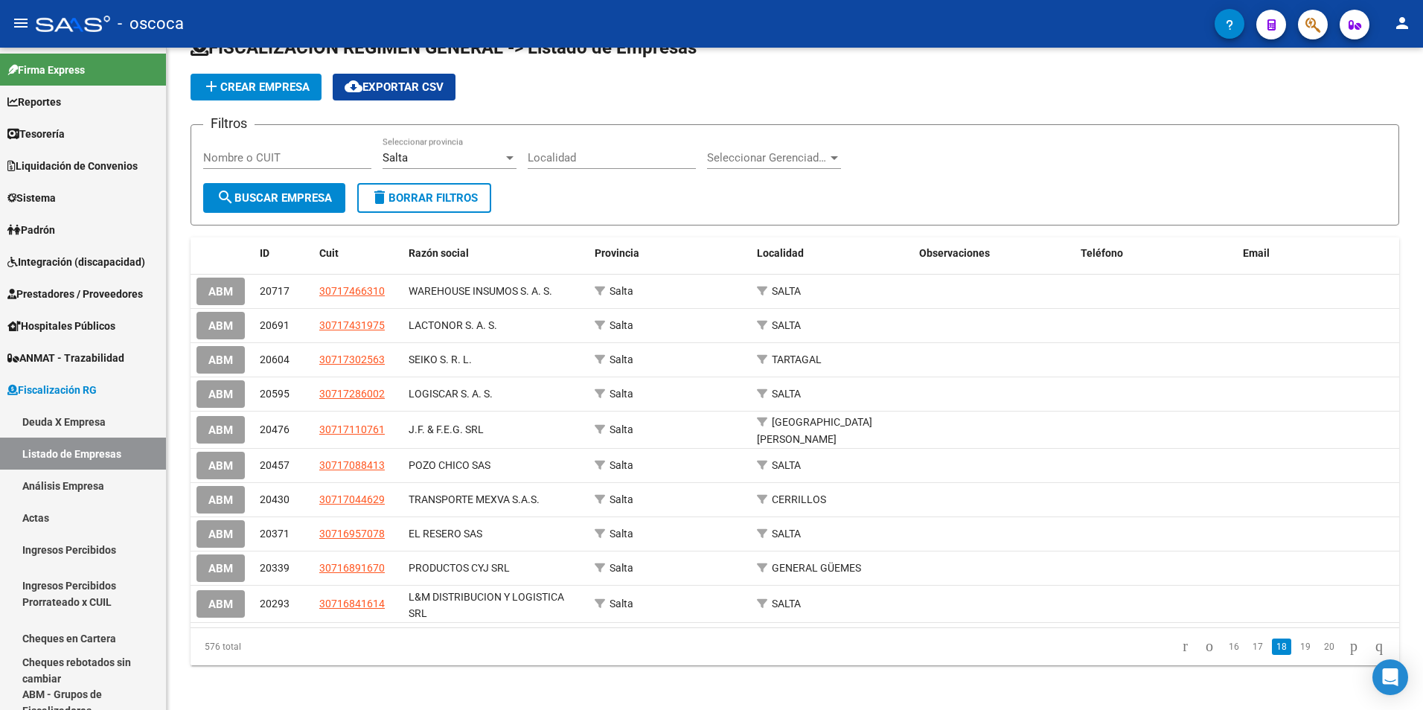
click at [1296, 651] on link "19" at bounding box center [1305, 646] width 19 height 16
click at [1296, 651] on link "20" at bounding box center [1305, 643] width 19 height 16
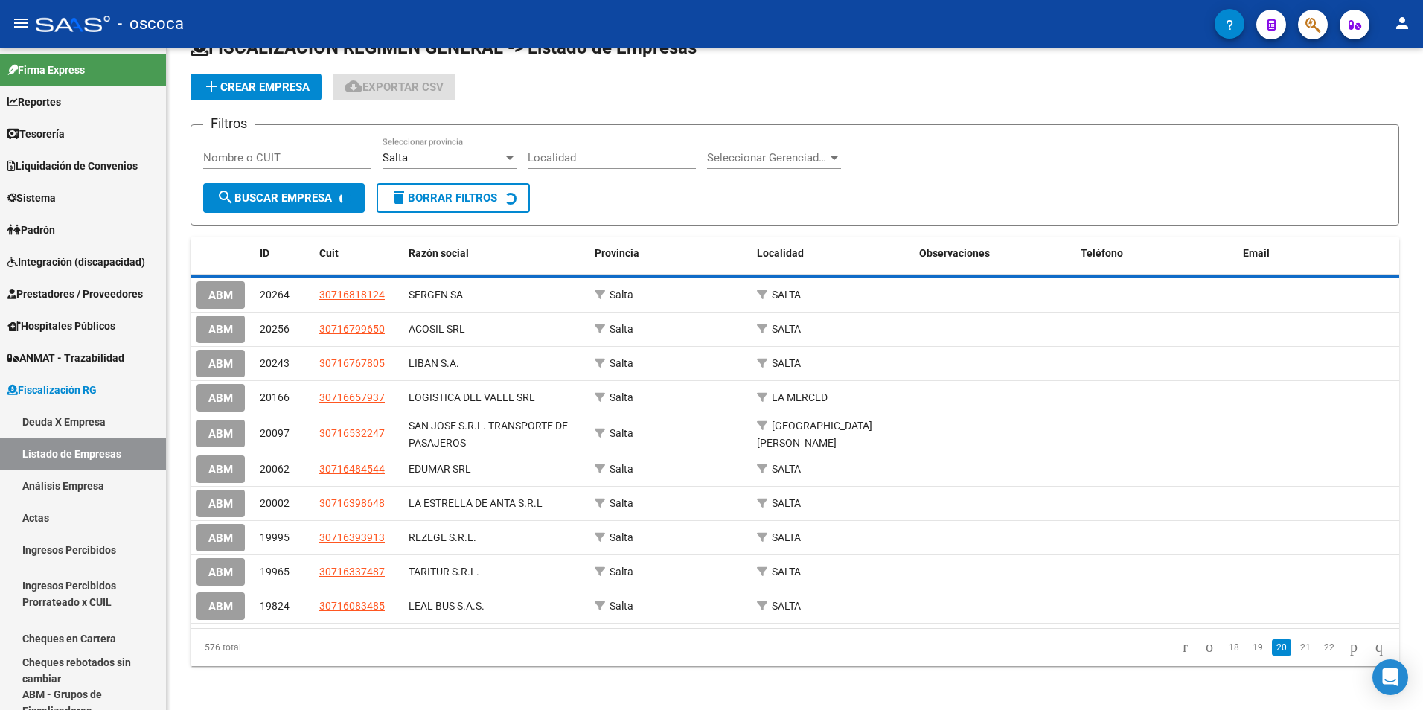
scroll to position [33, 0]
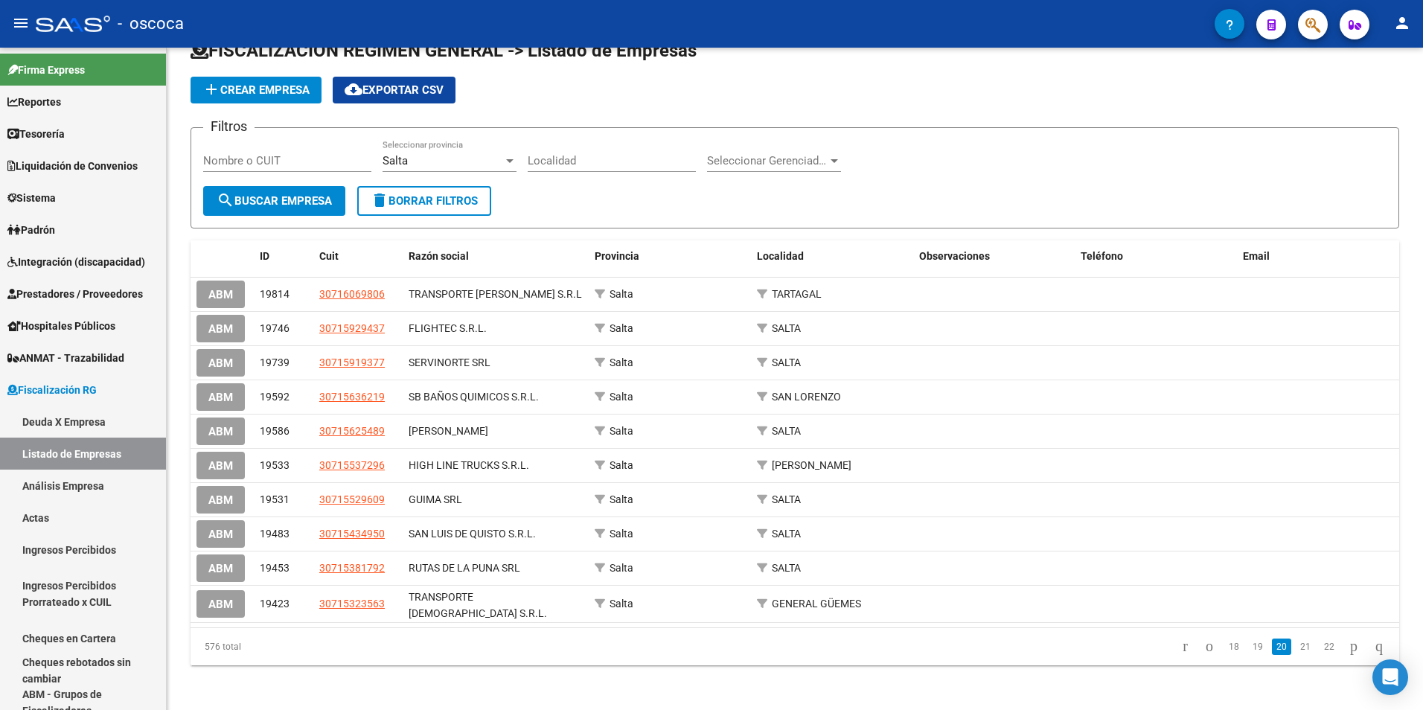
click at [1296, 651] on link "21" at bounding box center [1305, 646] width 19 height 16
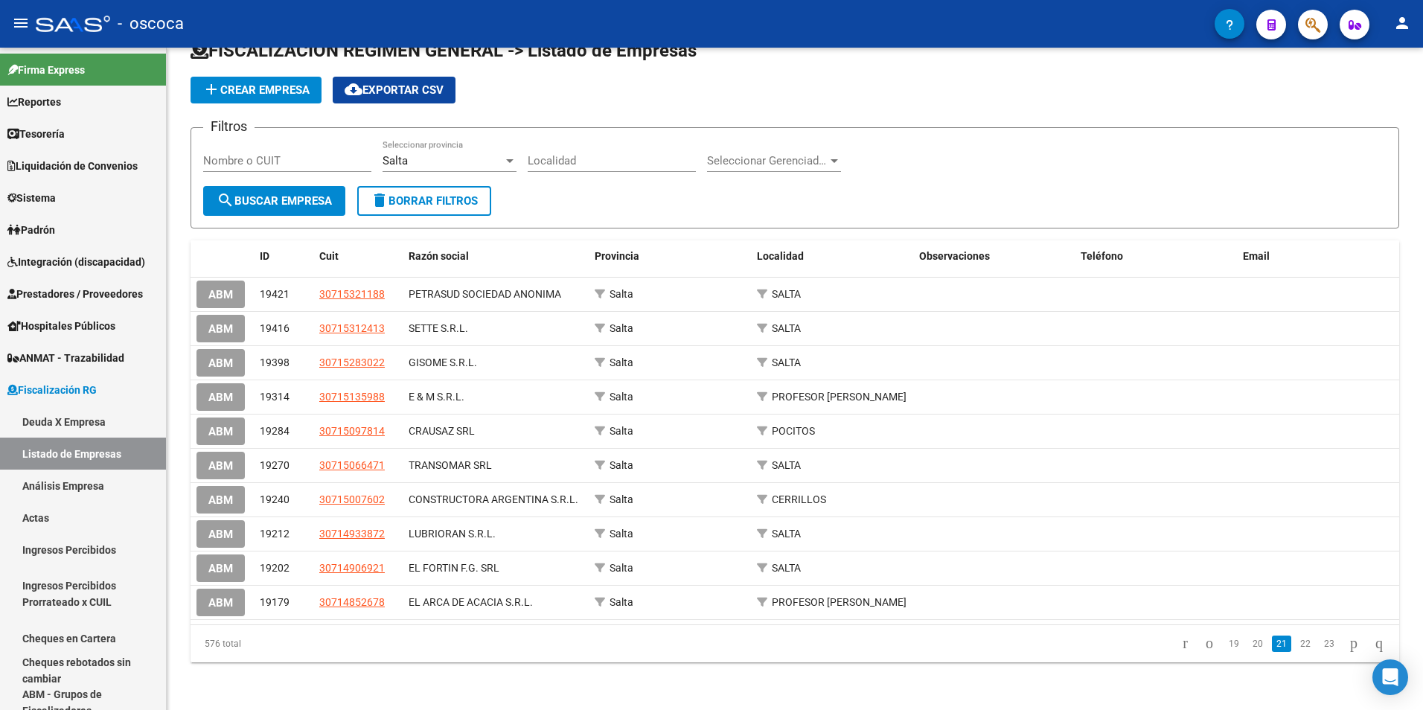
click at [1296, 651] on link "22" at bounding box center [1305, 643] width 19 height 16
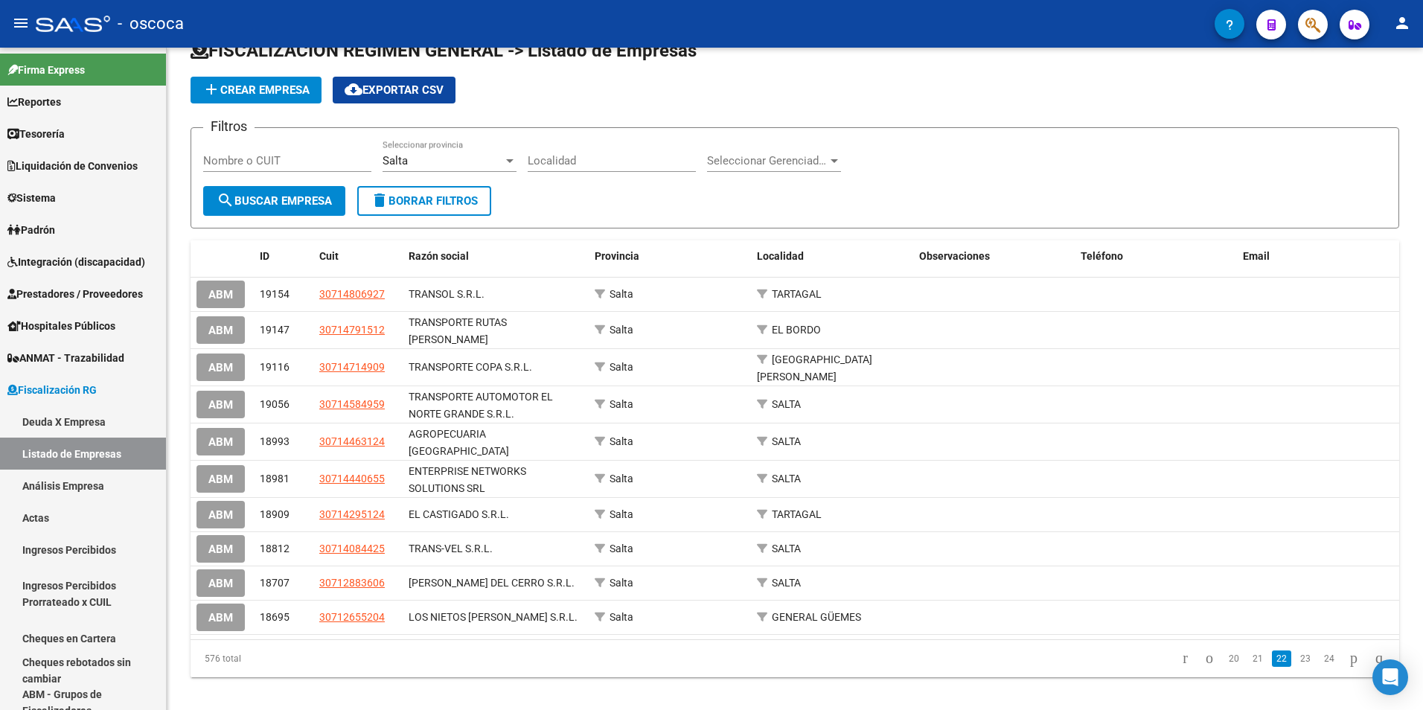
click at [1296, 651] on link "23" at bounding box center [1305, 658] width 19 height 16
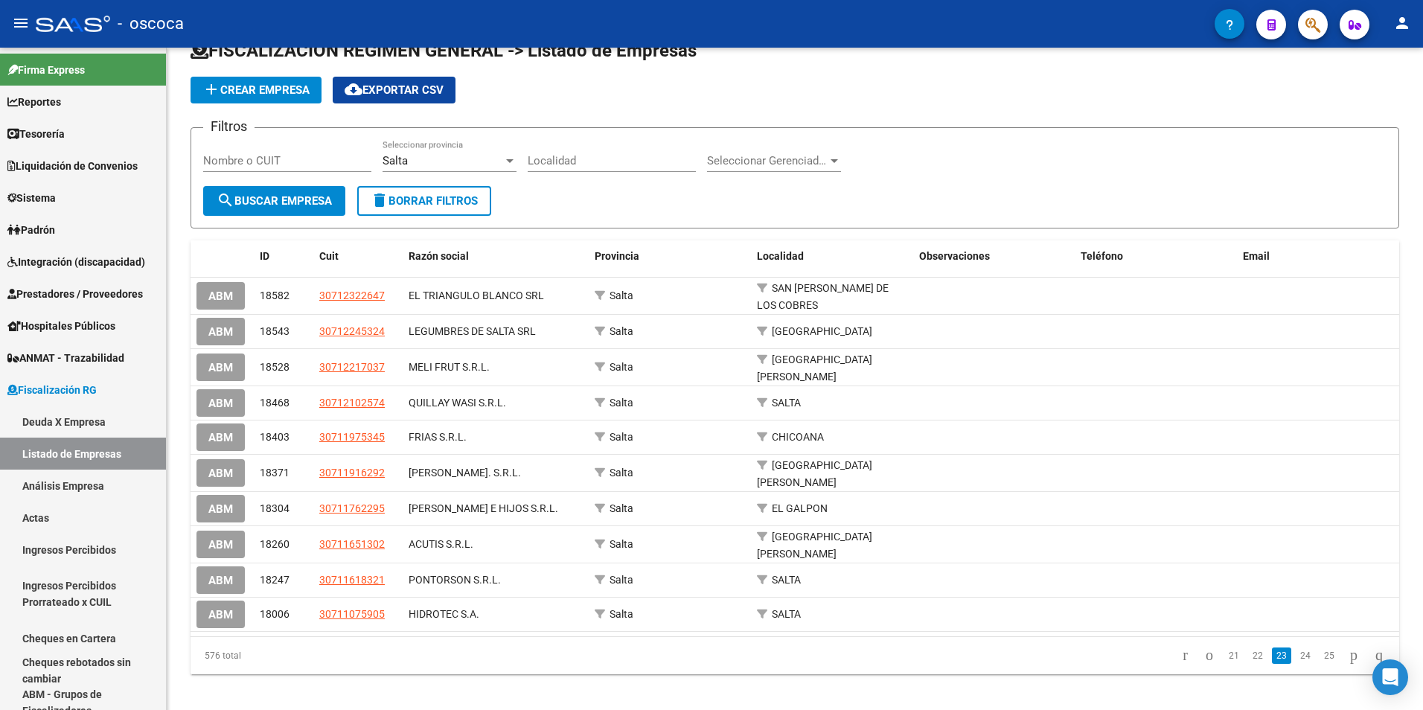
click at [1296, 651] on link "24" at bounding box center [1305, 655] width 19 height 16
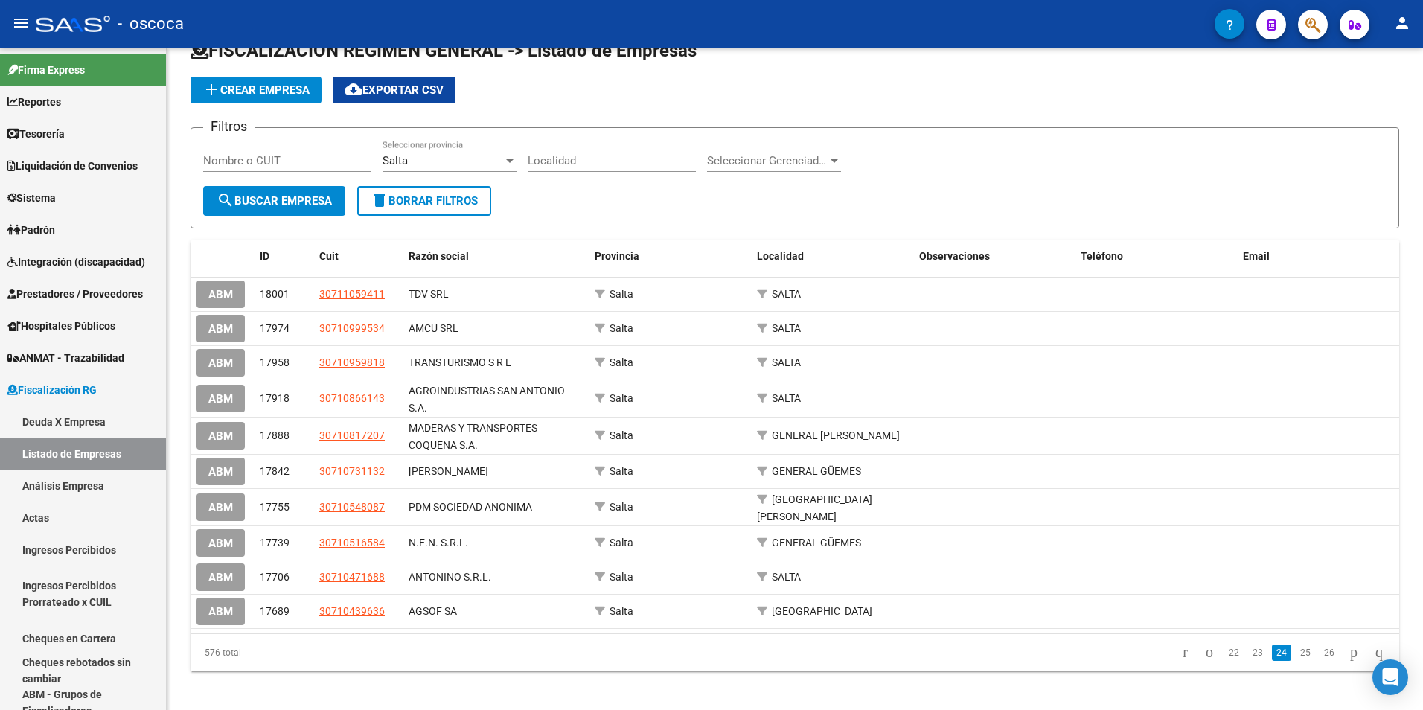
click at [1296, 651] on link "25" at bounding box center [1305, 652] width 19 height 16
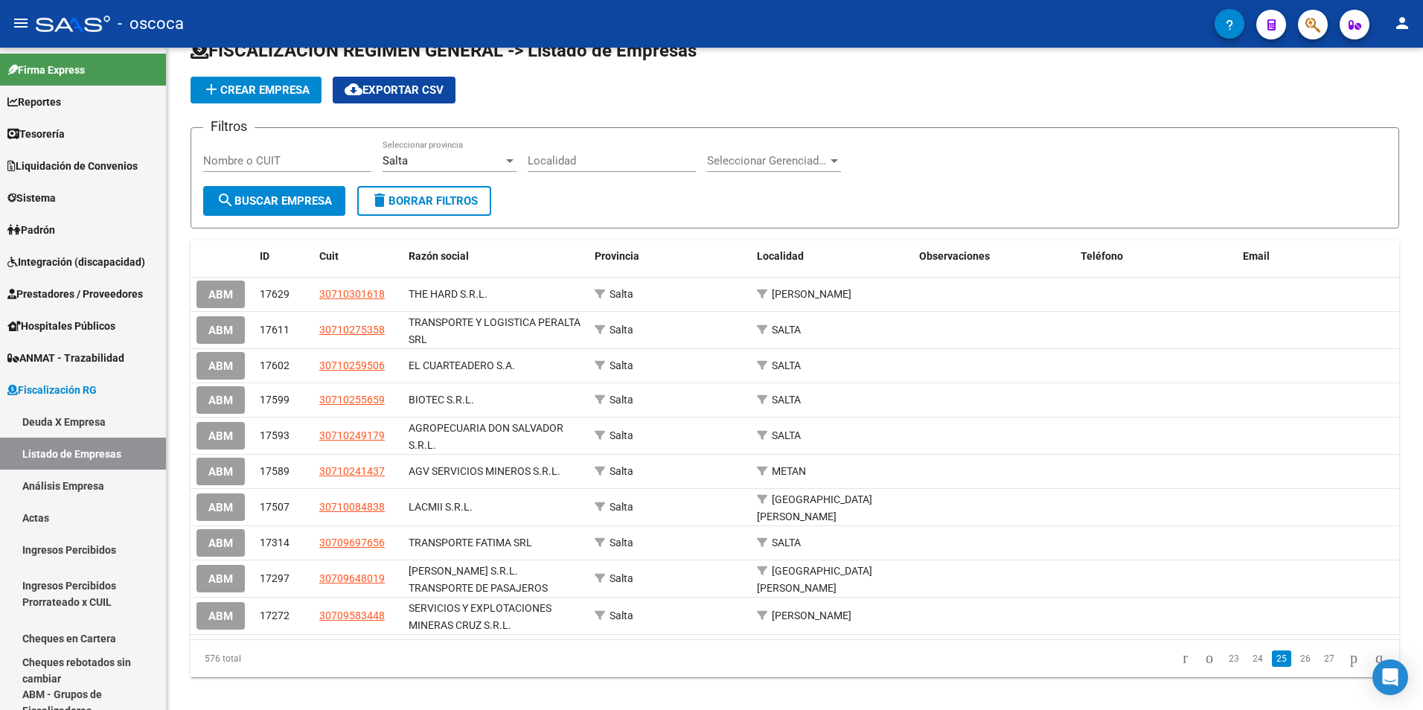
click at [1296, 651] on link "26" at bounding box center [1305, 658] width 19 height 16
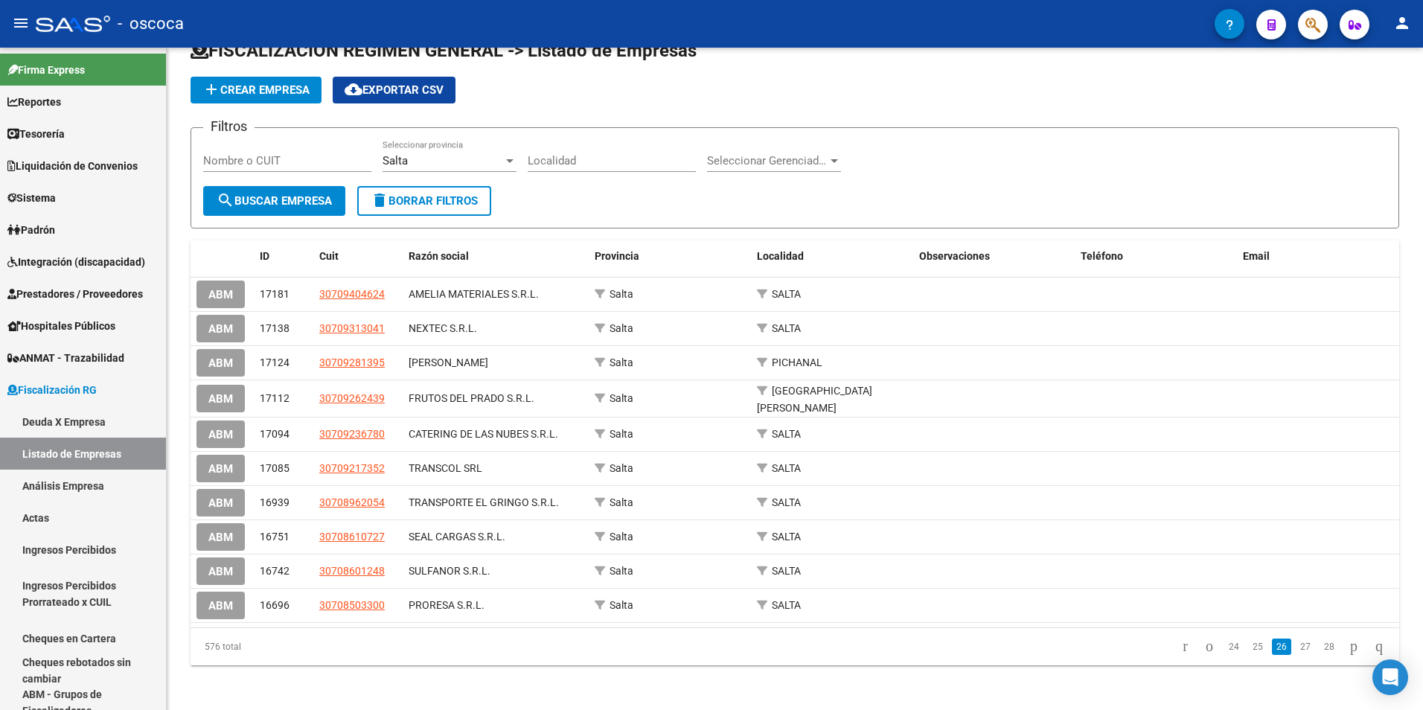
click at [1296, 651] on link "27" at bounding box center [1305, 646] width 19 height 16
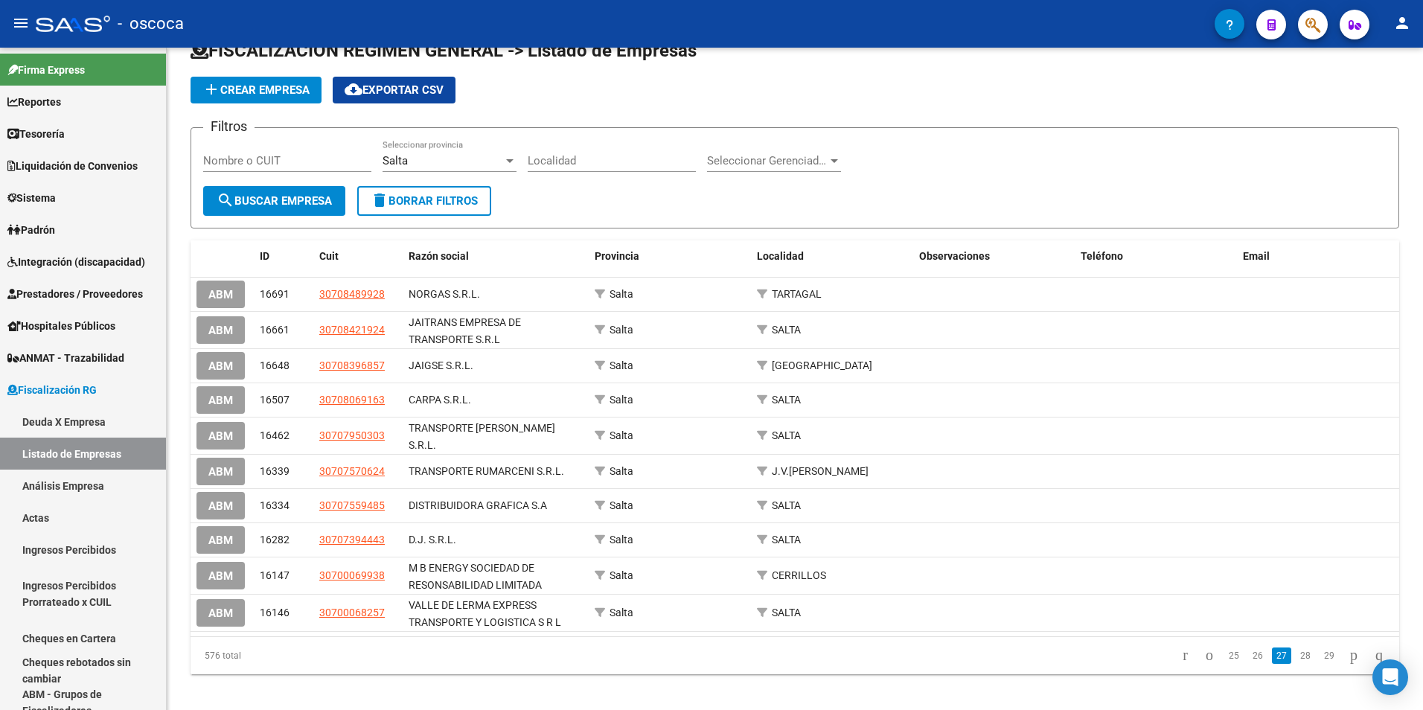
click at [1296, 651] on link "28" at bounding box center [1305, 655] width 19 height 16
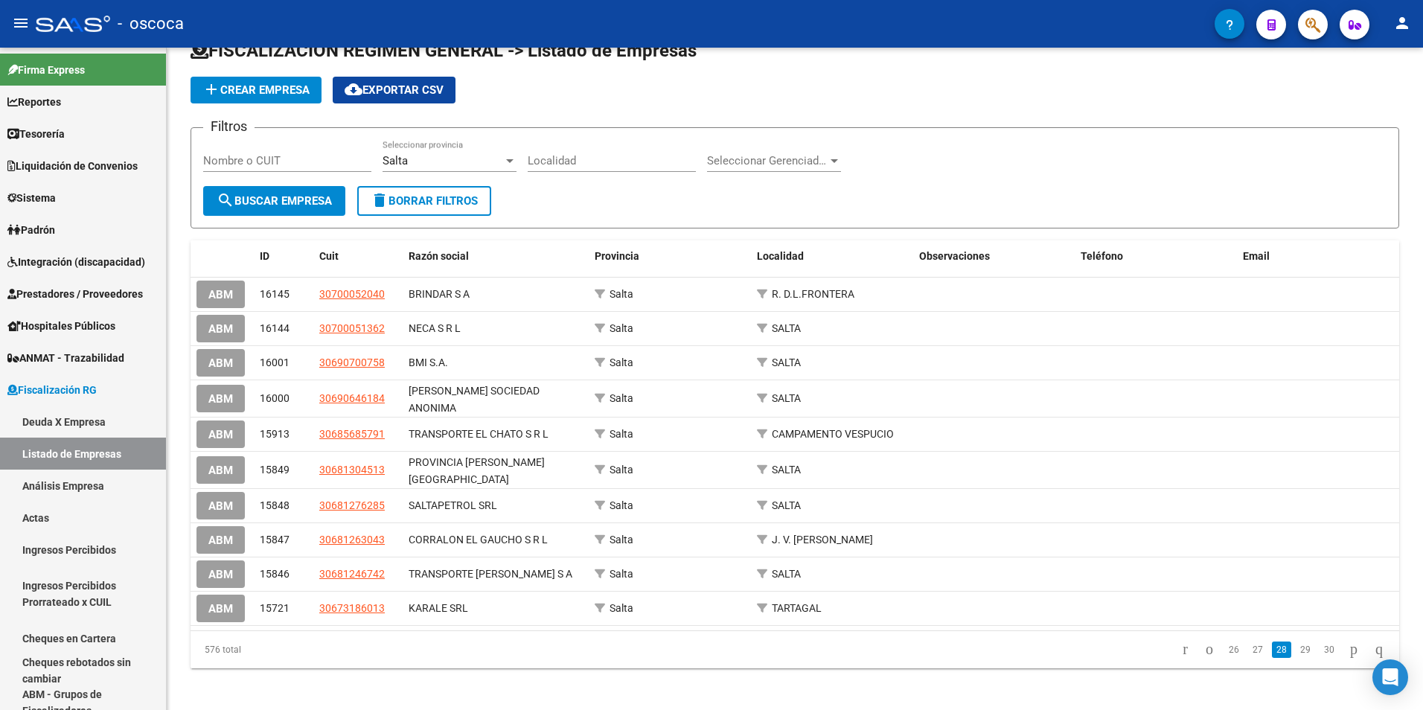
click at [1296, 651] on link "29" at bounding box center [1305, 649] width 19 height 16
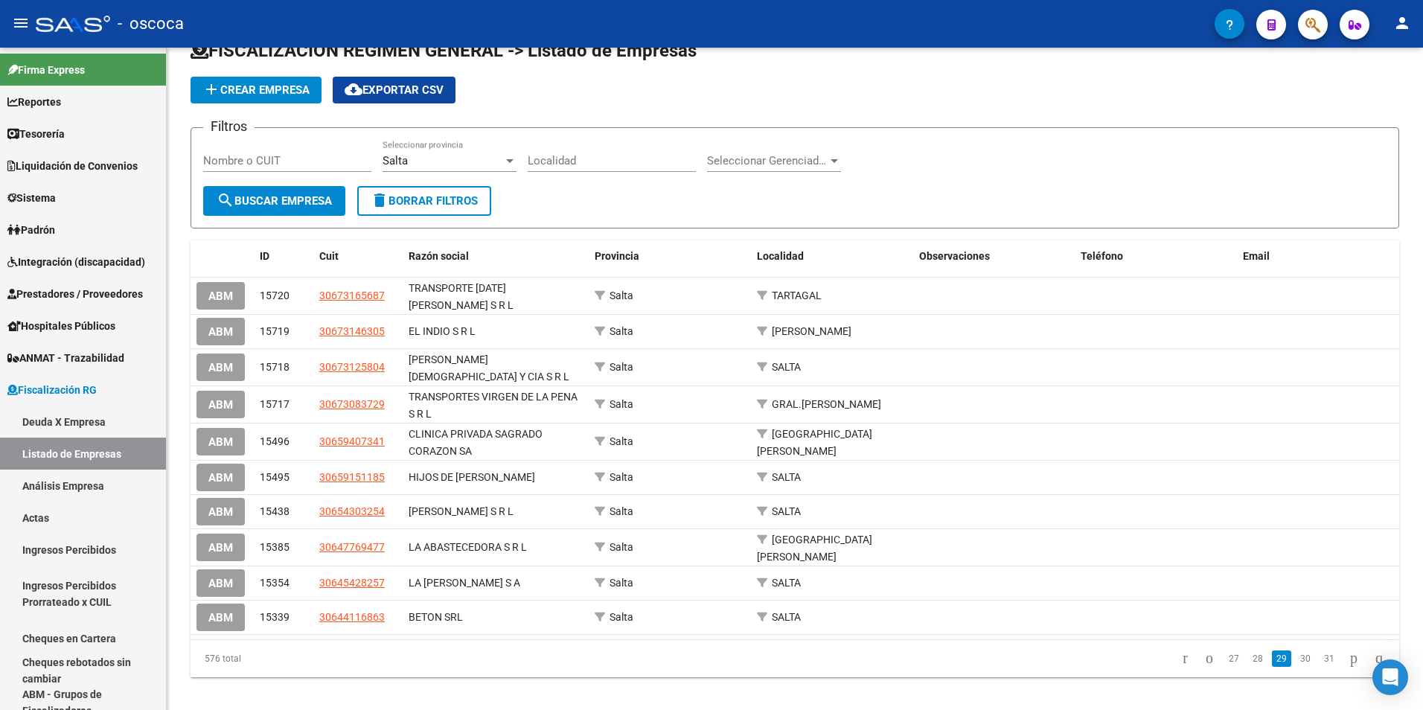
click at [1296, 651] on link "30" at bounding box center [1305, 658] width 19 height 16
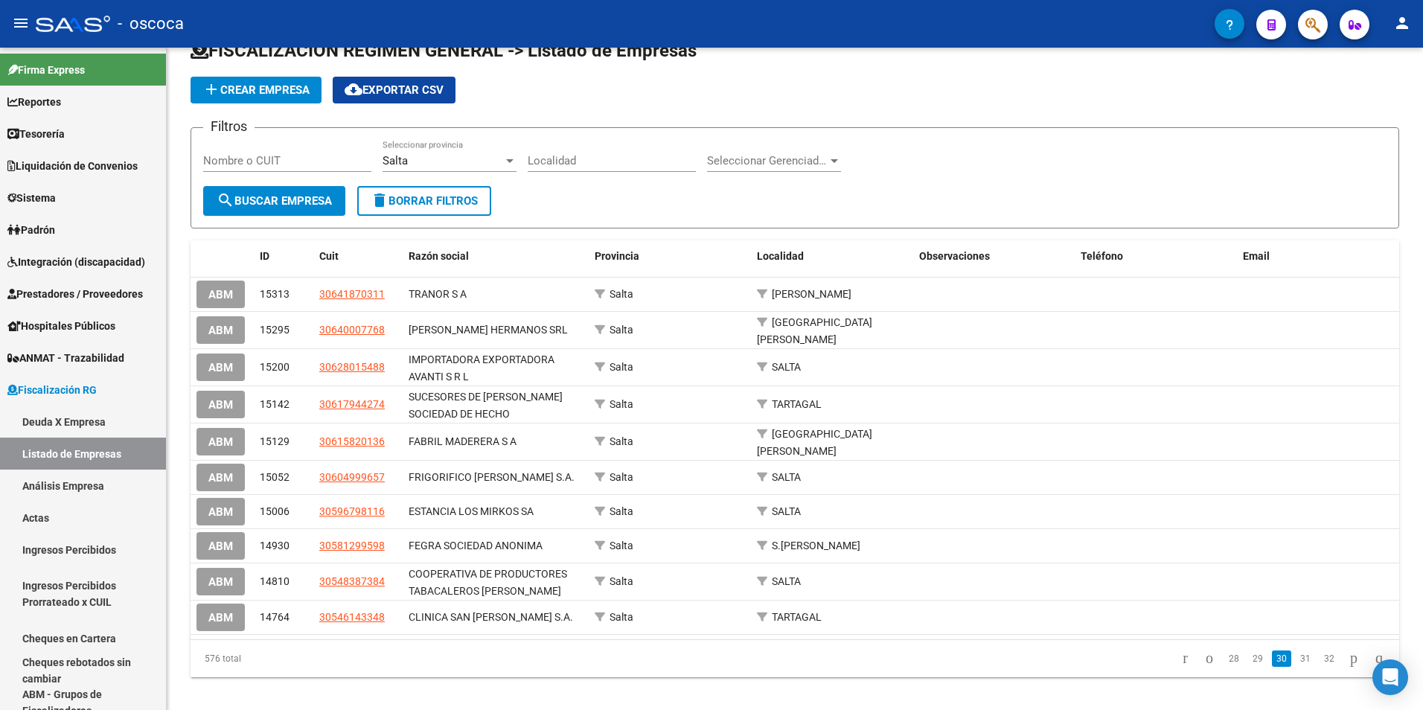
click at [1296, 651] on link "31" at bounding box center [1305, 658] width 19 height 16
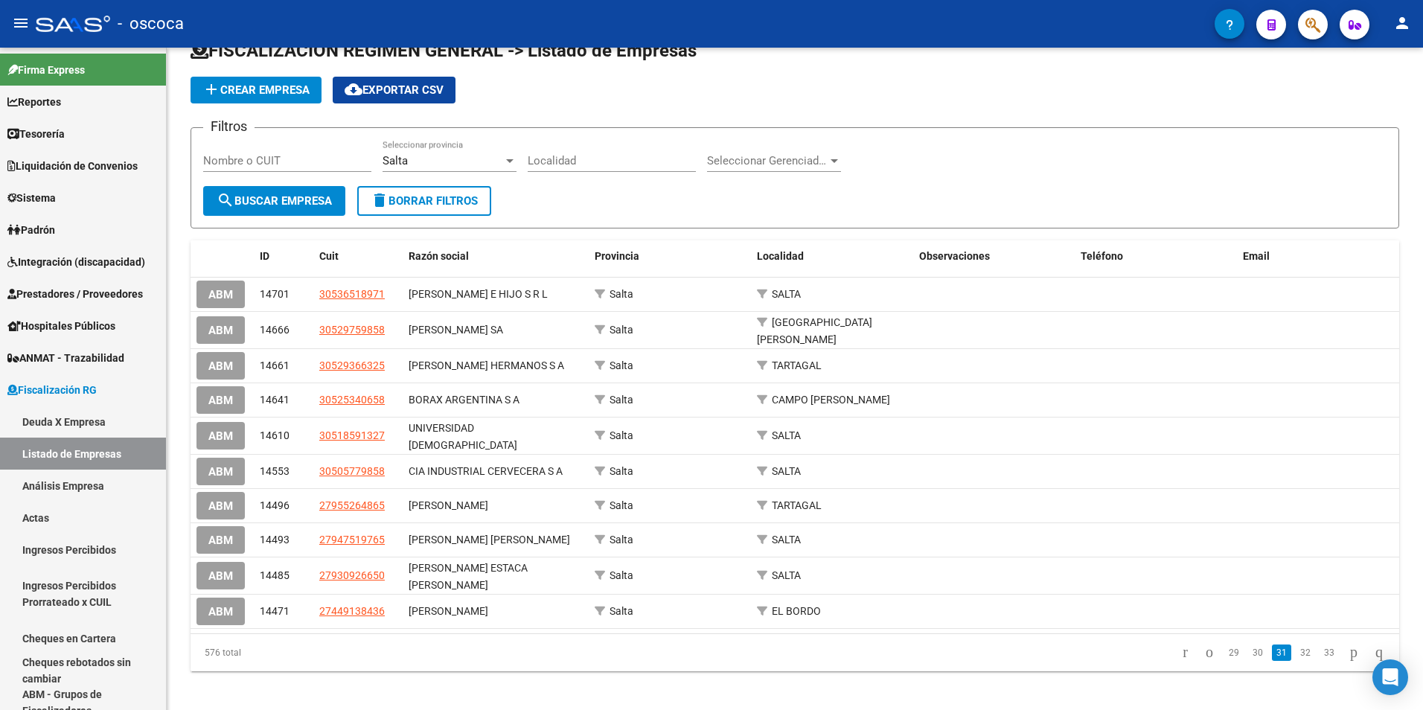
click at [1296, 651] on link "32" at bounding box center [1305, 652] width 19 height 16
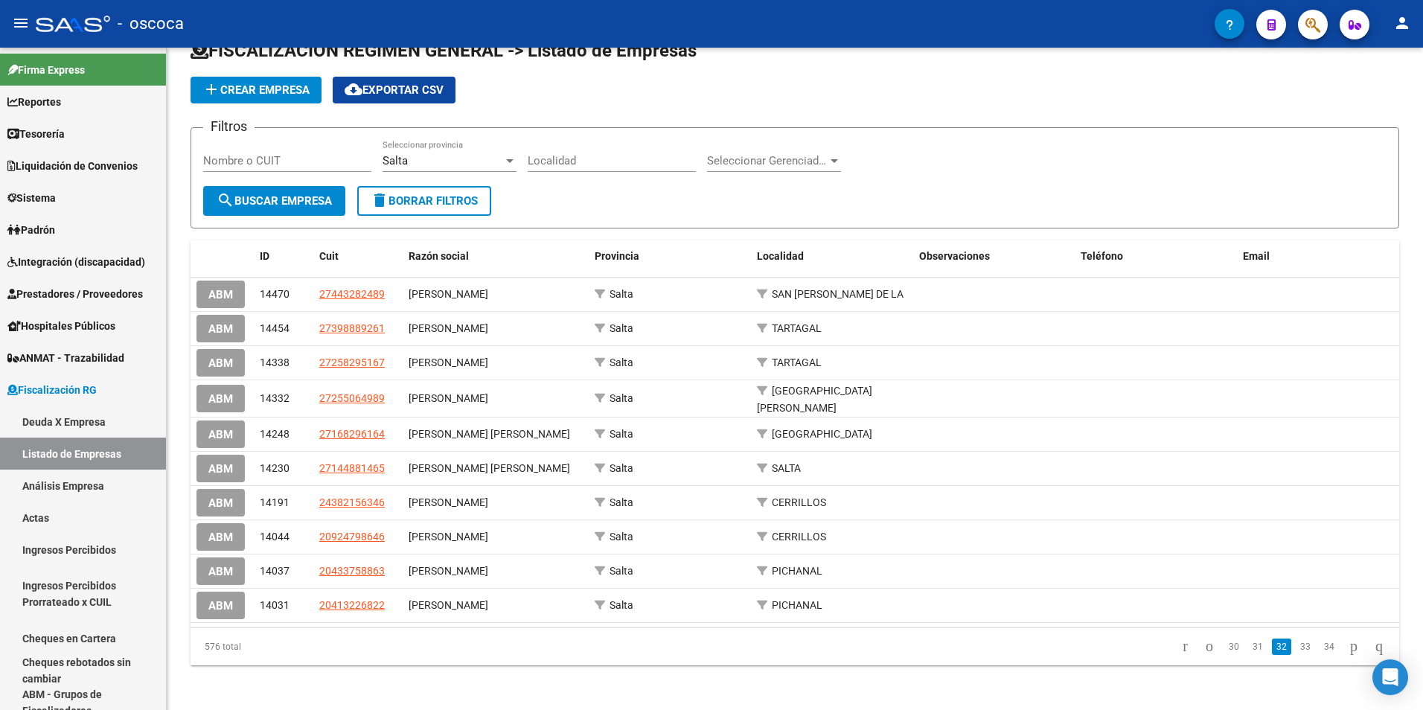
click at [1296, 651] on link "33" at bounding box center [1305, 646] width 19 height 16
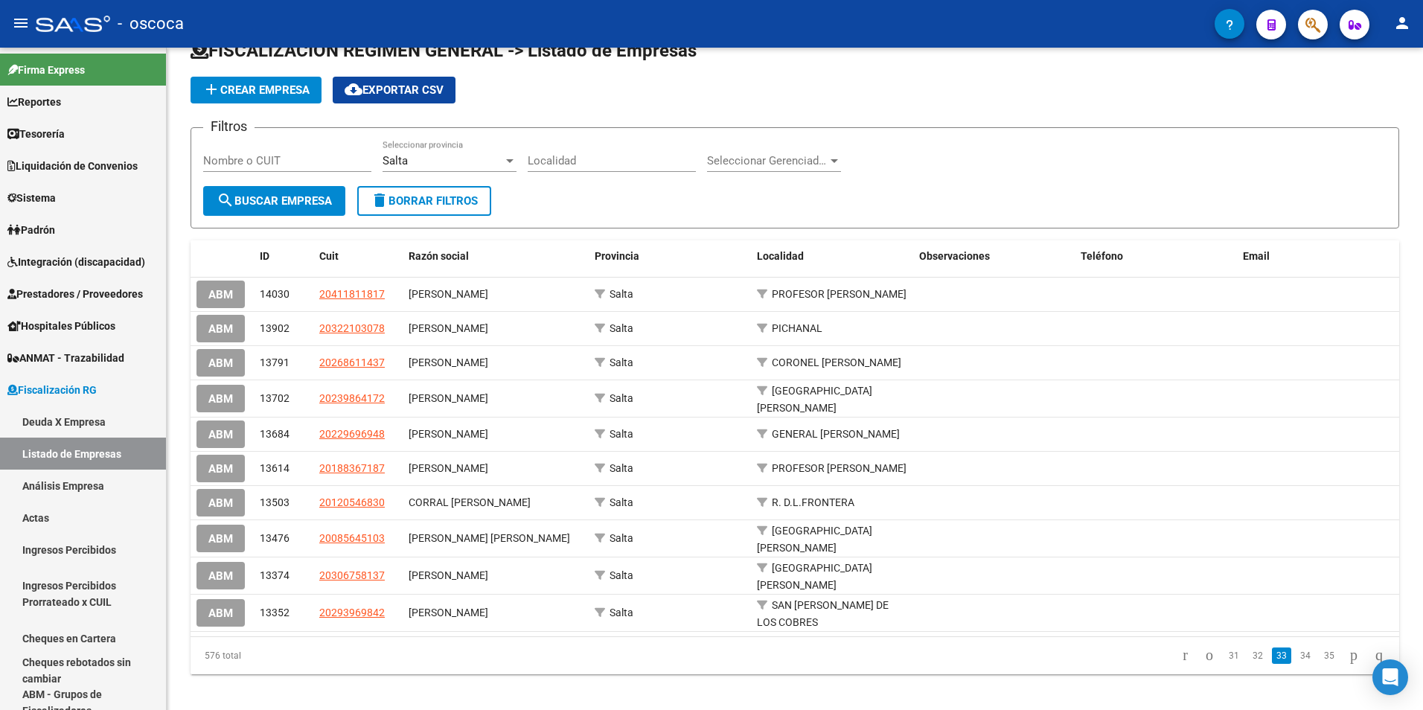
click at [1295, 651] on li "34" at bounding box center [1305, 655] width 24 height 25
click at [57, 487] on link "Análisis Empresa" at bounding box center [83, 486] width 166 height 32
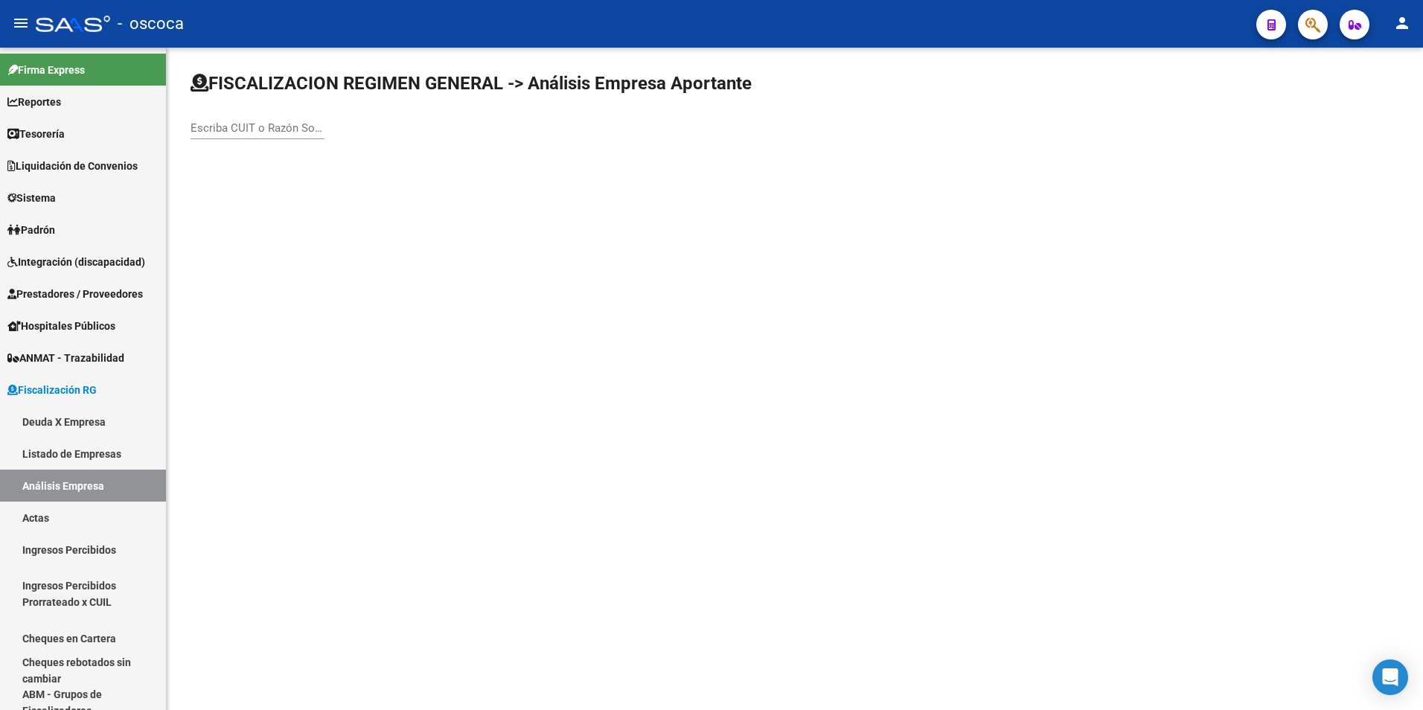
click at [231, 112] on div "Escriba CUIT o Razón Social para buscar" at bounding box center [257, 123] width 134 height 32
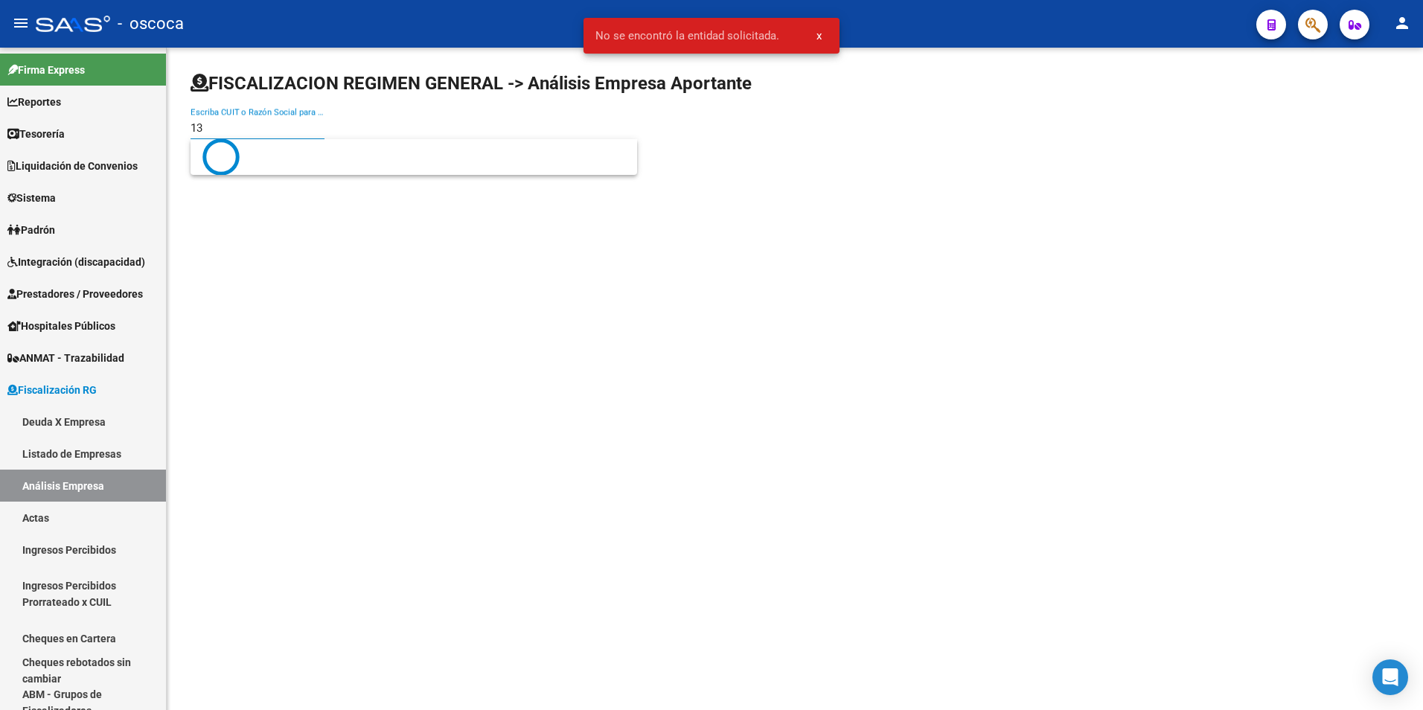
type input "1"
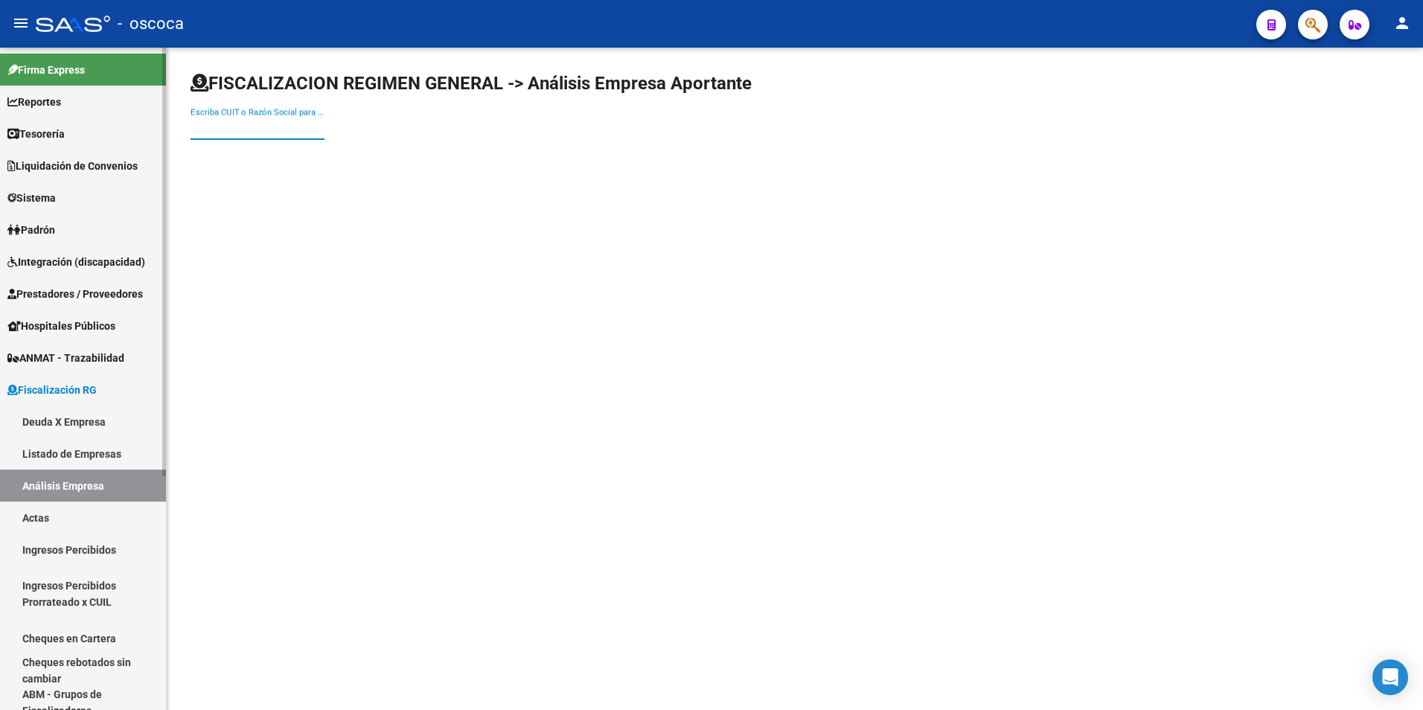
click at [78, 452] on link "Listado de Empresas" at bounding box center [83, 454] width 166 height 32
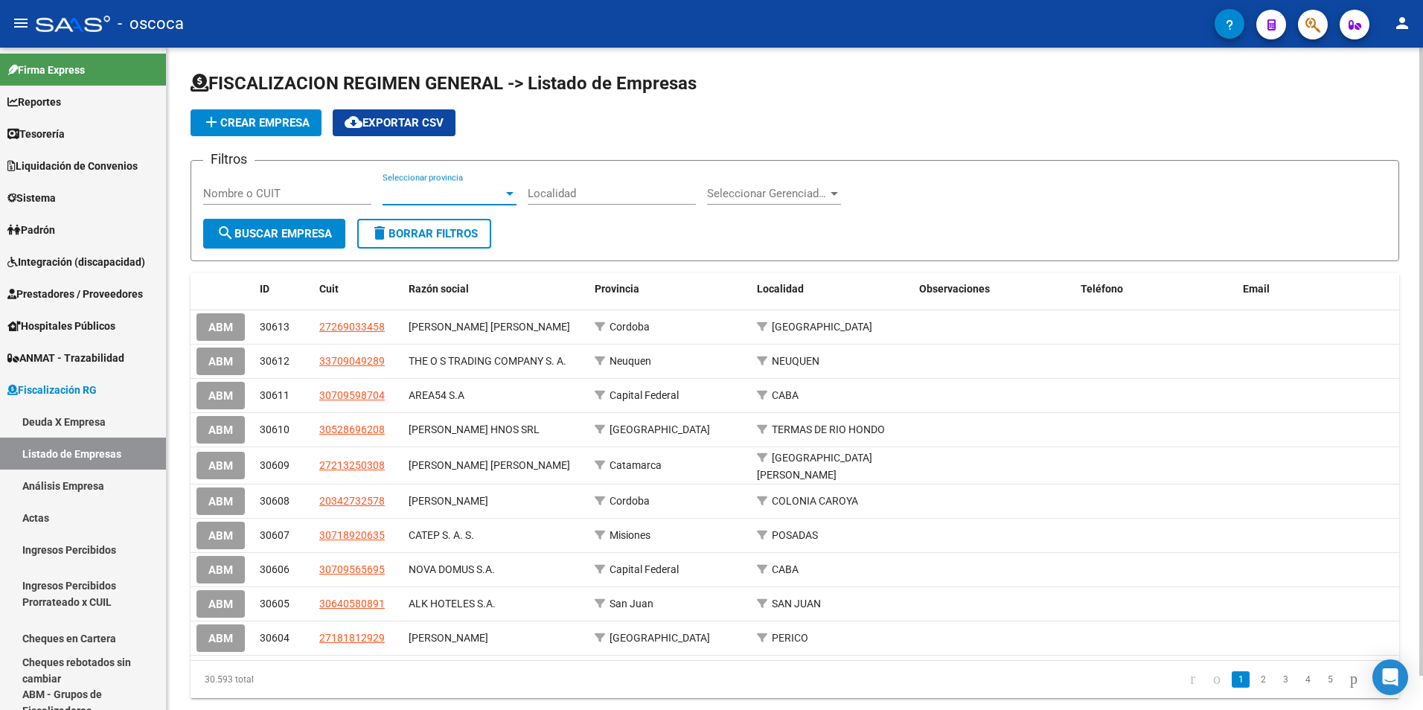
click at [487, 193] on span "Seleccionar provincia" at bounding box center [442, 193] width 121 height 13
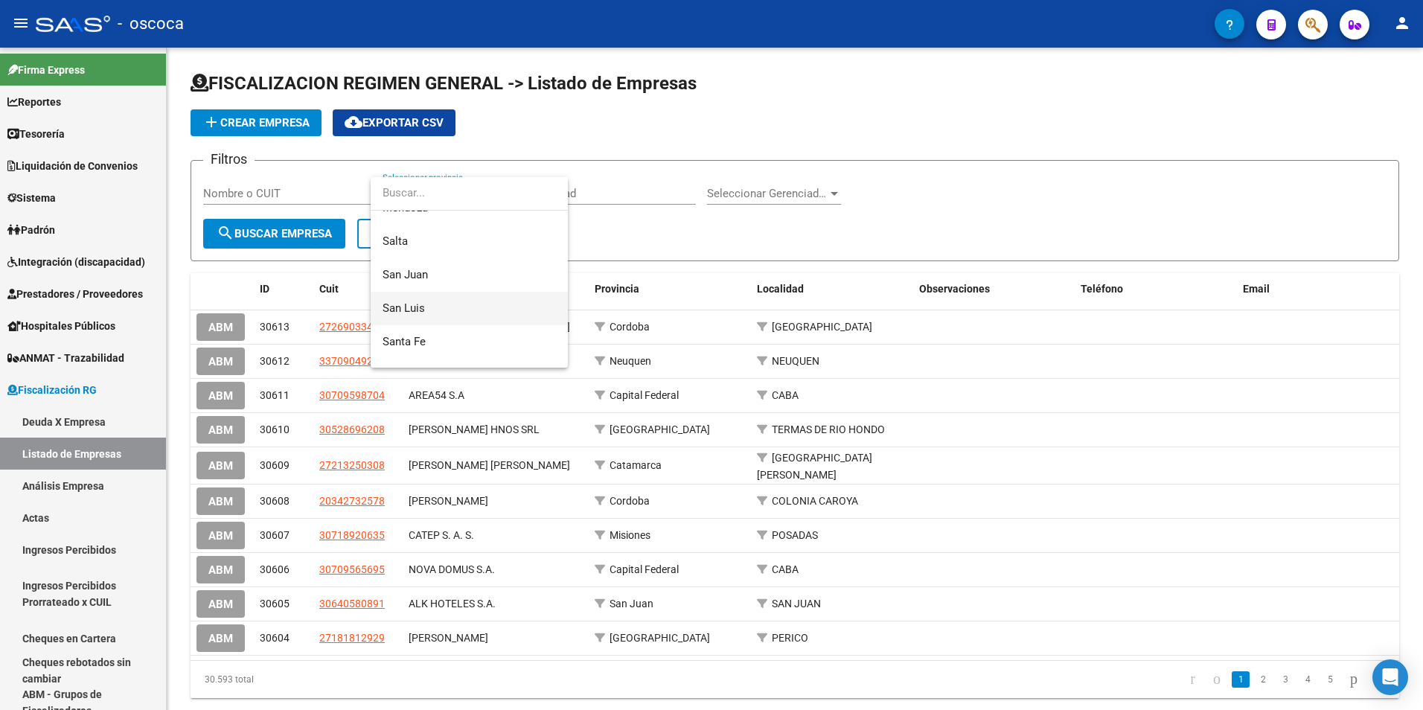
scroll to position [298, 0]
click at [385, 261] on span "Salta" at bounding box center [394, 263] width 25 height 13
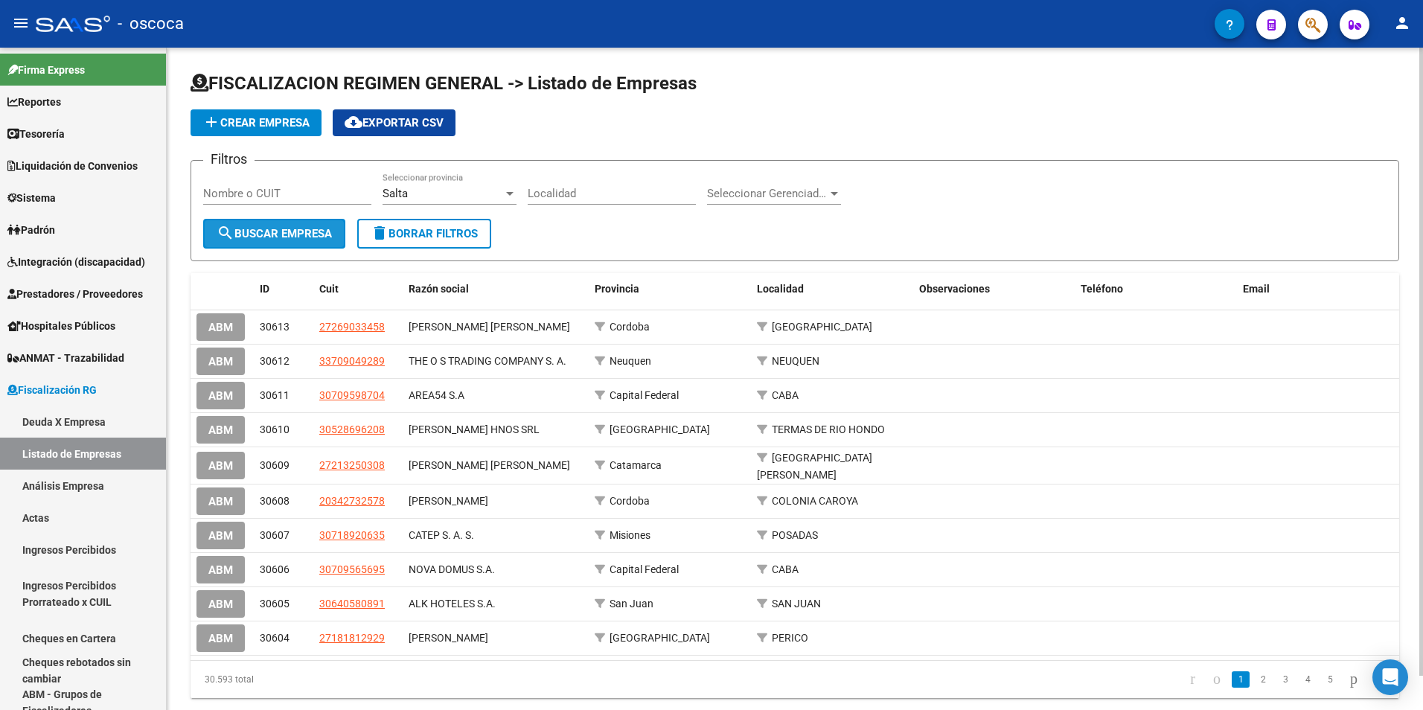
click at [279, 244] on button "search Buscar Empresa" at bounding box center [274, 234] width 142 height 30
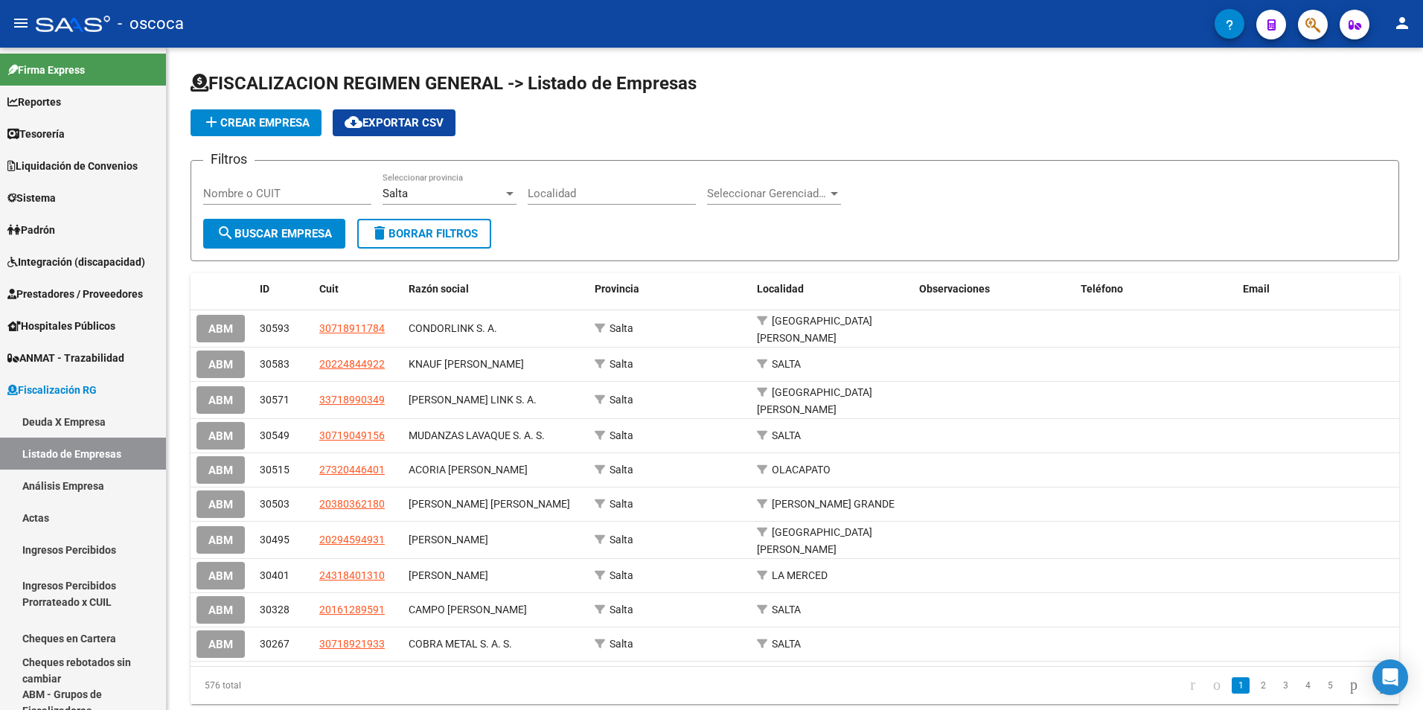
click at [1388, 17] on button "person" at bounding box center [1402, 24] width 30 height 30
click at [1375, 109] on button "exit_to_app Salir" at bounding box center [1371, 98] width 91 height 36
